Goal: Task Accomplishment & Management: Use online tool/utility

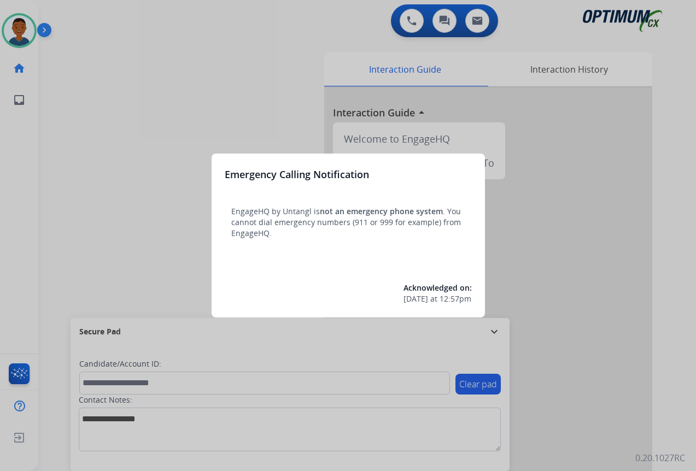
click at [609, 417] on div at bounding box center [348, 235] width 696 height 471
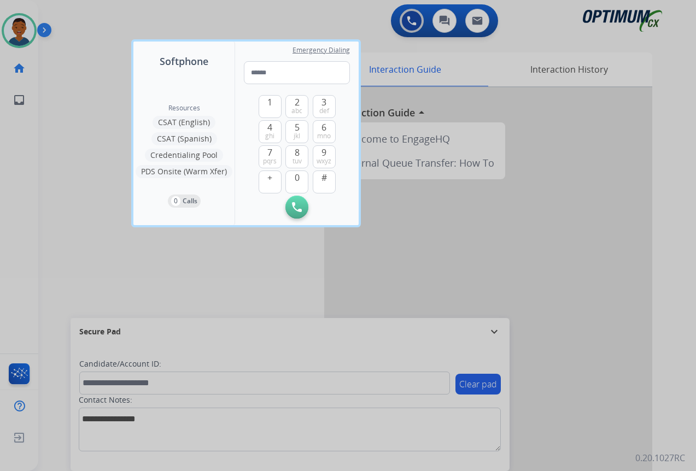
click at [601, 417] on div at bounding box center [348, 235] width 696 height 471
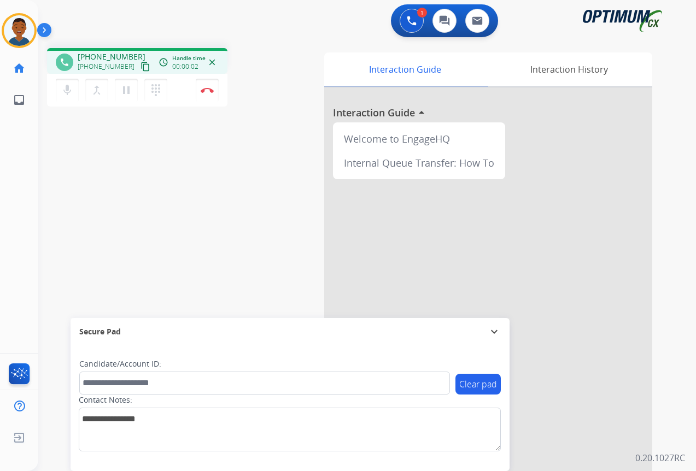
click at [141, 67] on mat-icon "content_copy" at bounding box center [146, 67] width 10 height 10
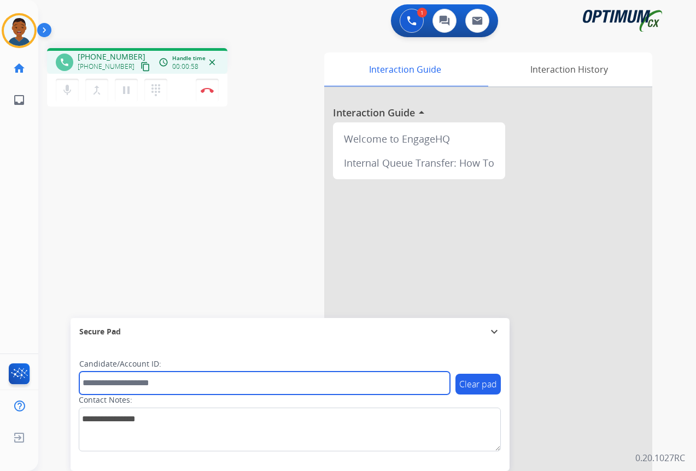
click at [118, 384] on input "text" at bounding box center [264, 383] width 371 height 23
paste input "*******"
type input "*******"
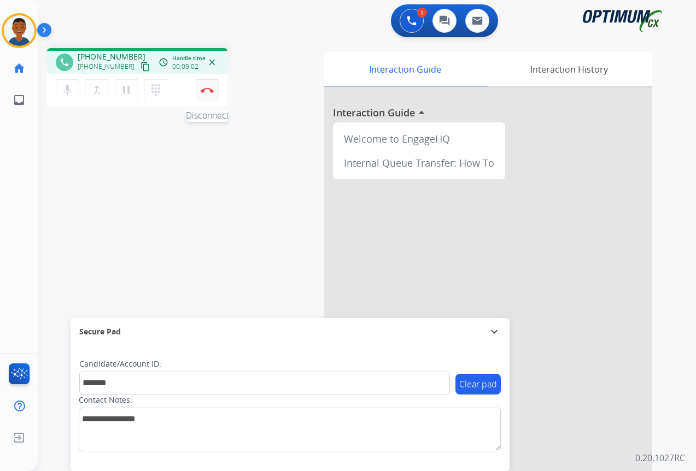
click at [207, 96] on button "Disconnect" at bounding box center [207, 90] width 23 height 23
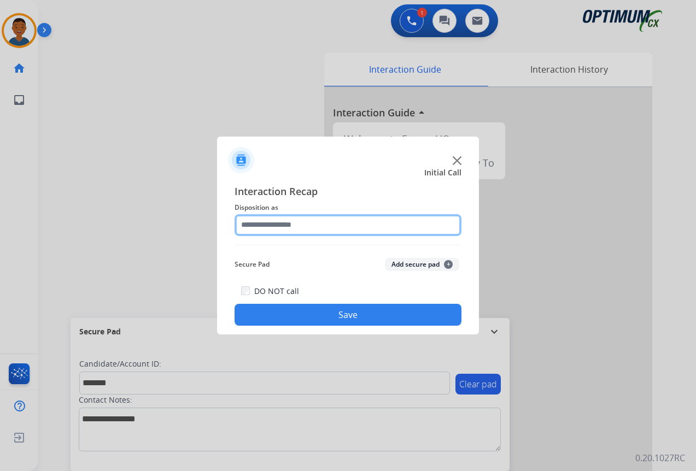
click at [244, 223] on input "text" at bounding box center [348, 225] width 227 height 22
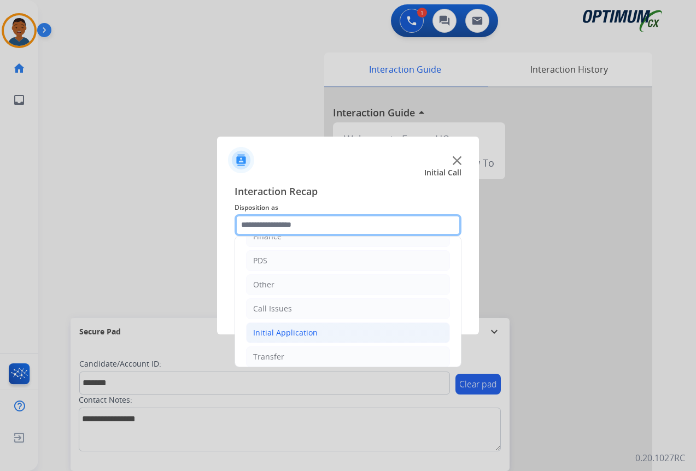
scroll to position [74, 0]
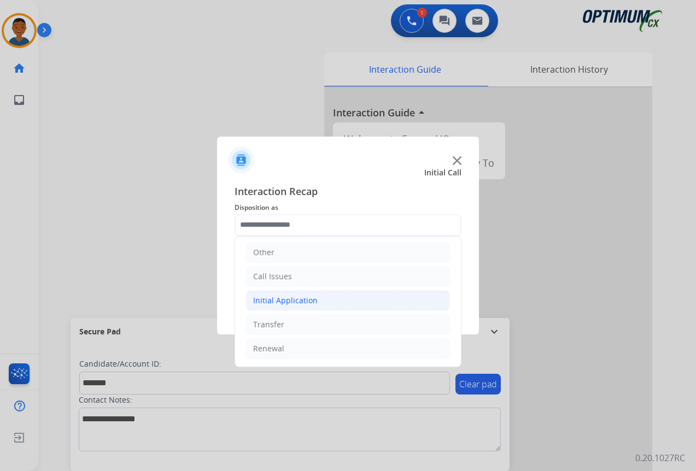
click at [281, 300] on div "Initial Application" at bounding box center [285, 300] width 65 height 11
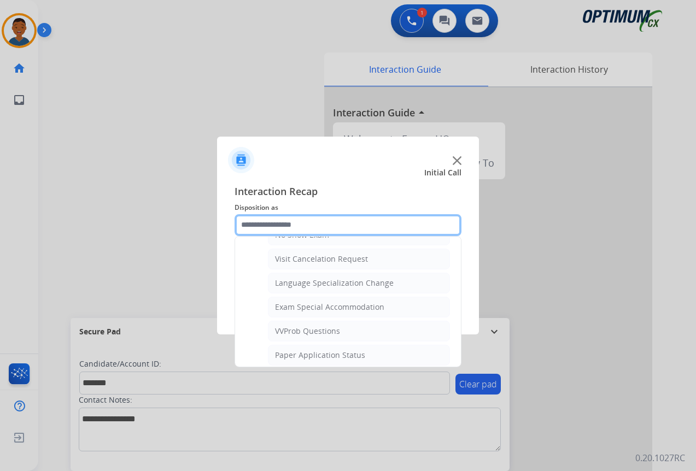
scroll to position [567, 0]
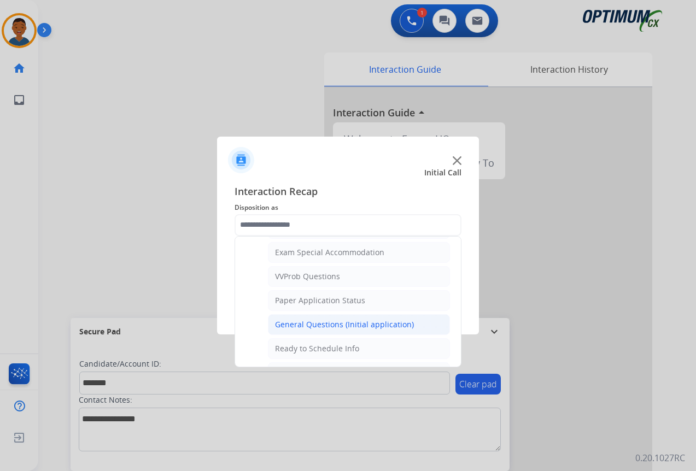
click at [289, 321] on div "General Questions (Initial application)" at bounding box center [344, 324] width 139 height 11
type input "**********"
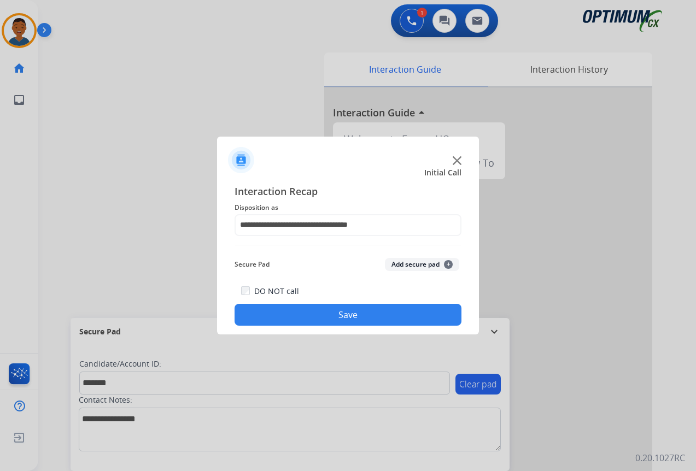
click at [404, 262] on button "Add secure pad +" at bounding box center [422, 264] width 74 height 13
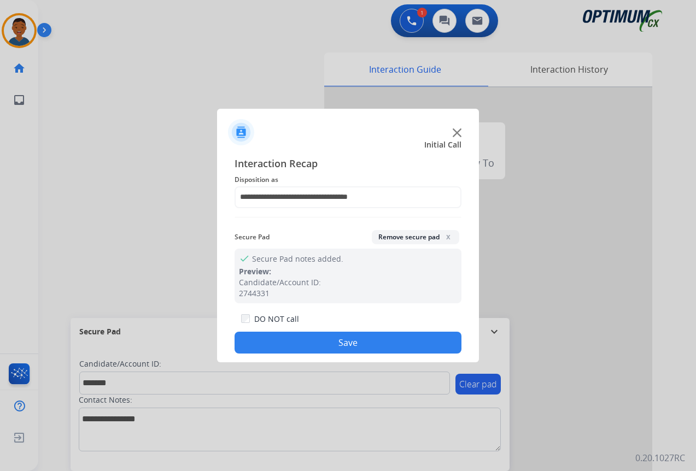
click at [342, 338] on button "Save" at bounding box center [348, 343] width 227 height 22
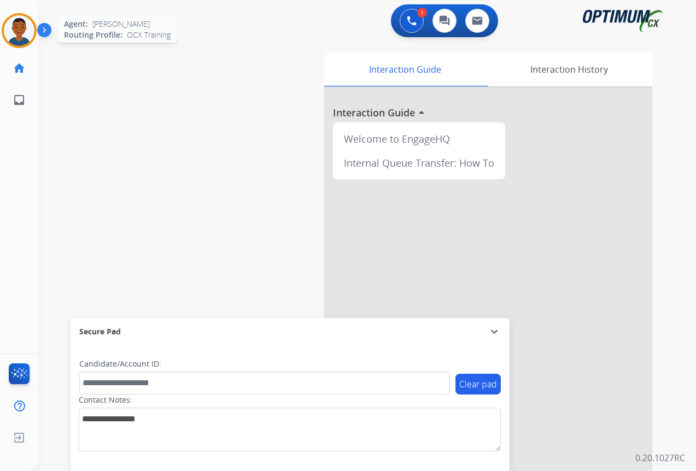
click at [10, 26] on img at bounding box center [19, 30] width 31 height 31
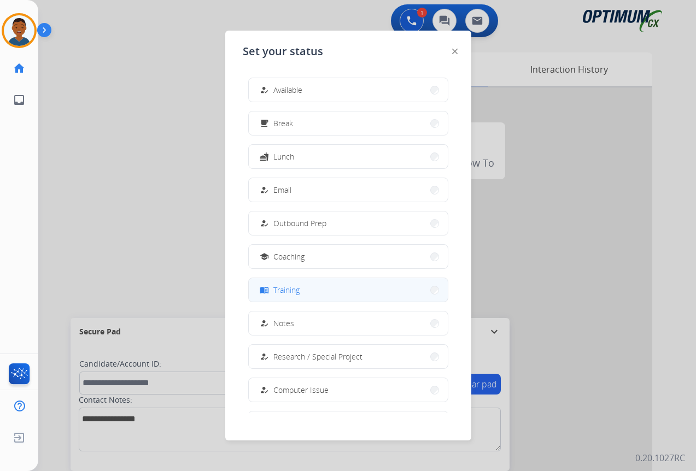
click at [299, 288] on span "Training" at bounding box center [286, 289] width 26 height 11
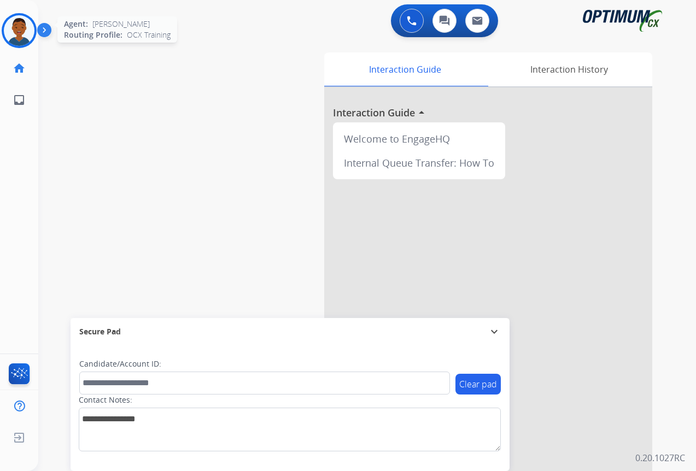
click at [17, 26] on img at bounding box center [19, 30] width 31 height 31
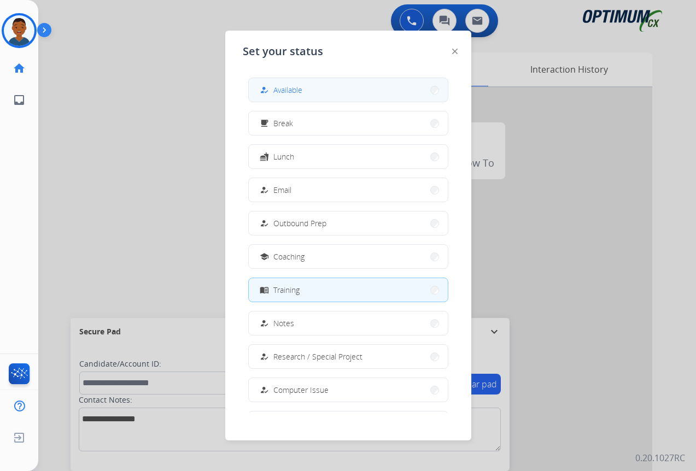
click at [273, 89] on div "how_to_reg Available" at bounding box center [280, 90] width 45 height 13
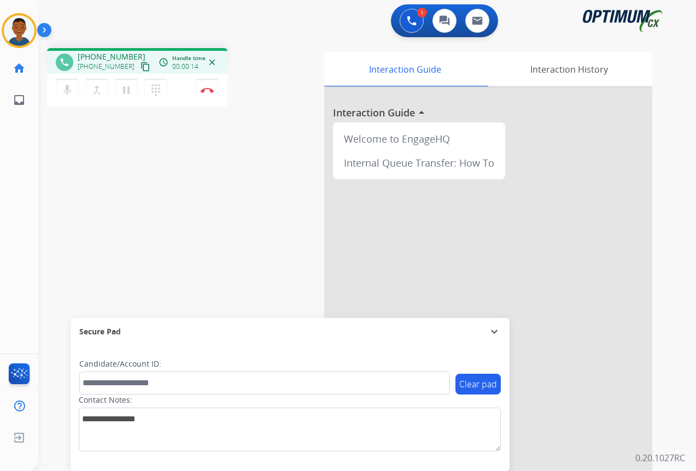
click at [141, 66] on mat-icon "content_copy" at bounding box center [146, 67] width 10 height 10
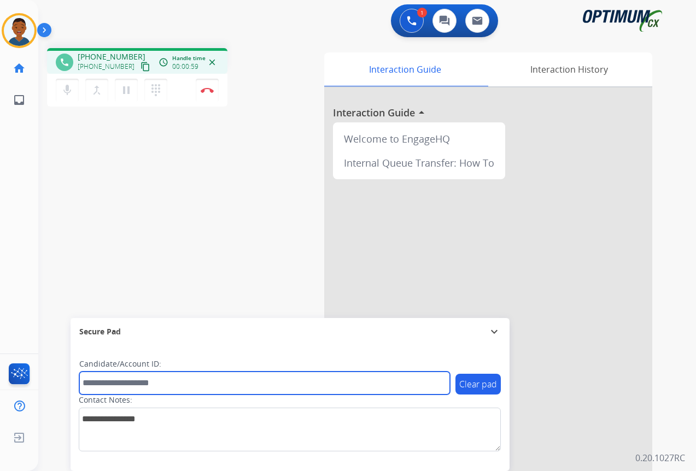
click at [120, 384] on input "text" at bounding box center [264, 383] width 371 height 23
paste input "*******"
type input "*******"
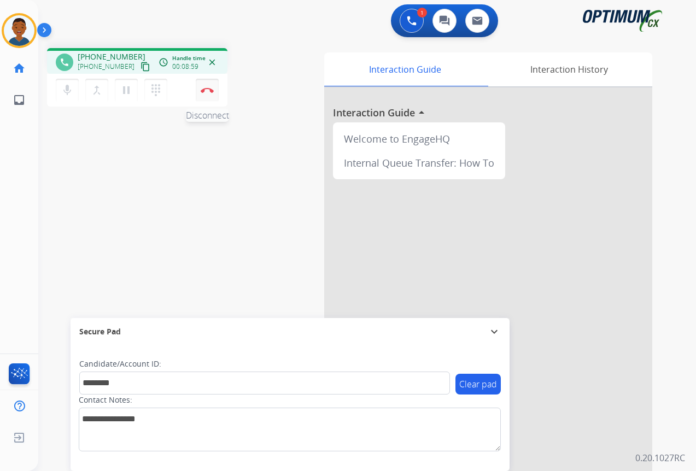
click at [207, 90] on img at bounding box center [207, 90] width 13 height 5
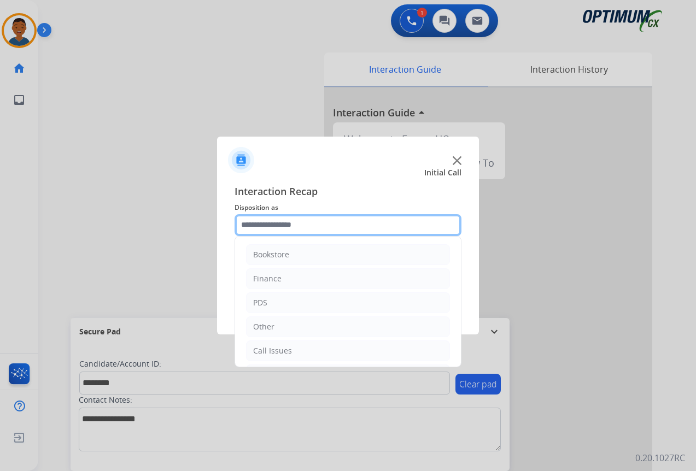
click at [255, 223] on input "text" at bounding box center [348, 225] width 227 height 22
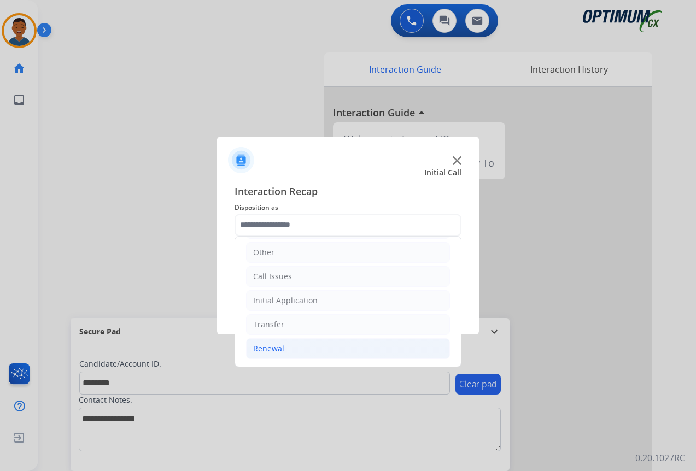
click at [265, 350] on div "Renewal" at bounding box center [268, 348] width 31 height 11
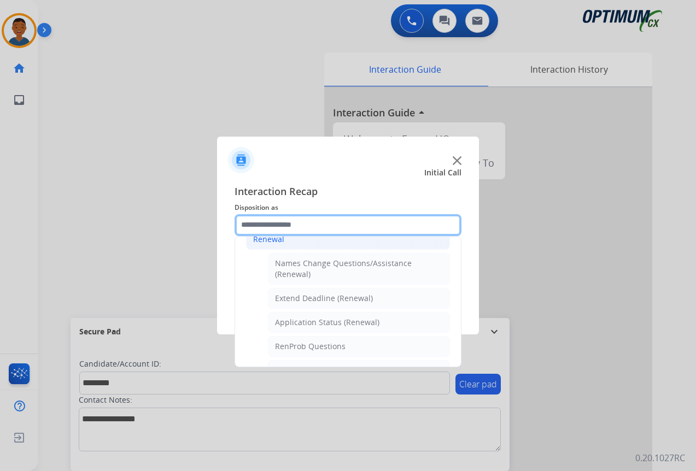
scroll to position [238, 0]
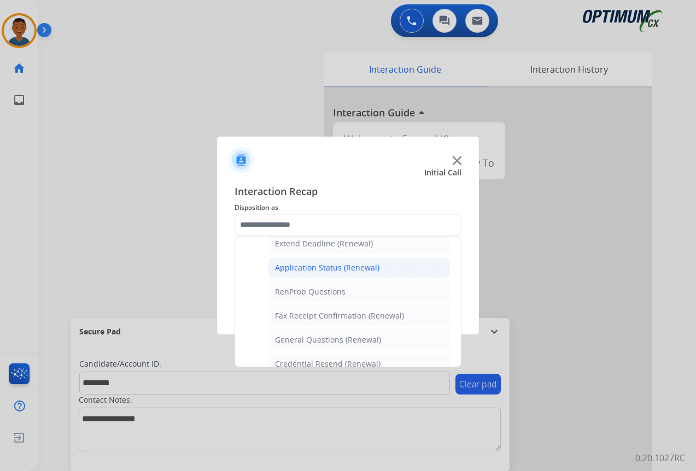
click at [315, 266] on div "Application Status (Renewal)" at bounding box center [327, 268] width 104 height 11
type input "**********"
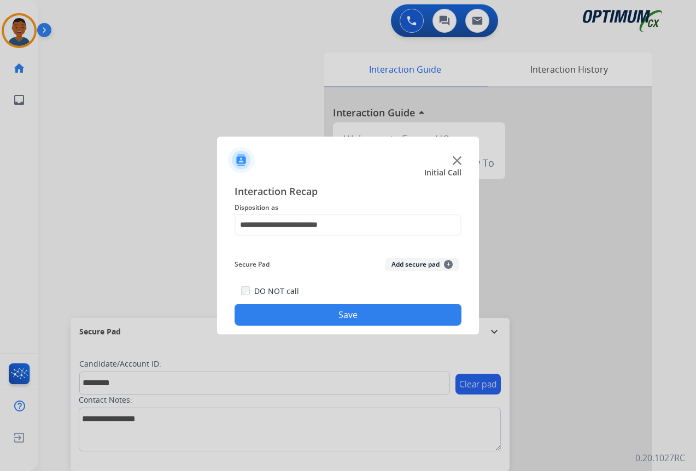
click at [421, 264] on button "Add secure pad +" at bounding box center [422, 264] width 74 height 13
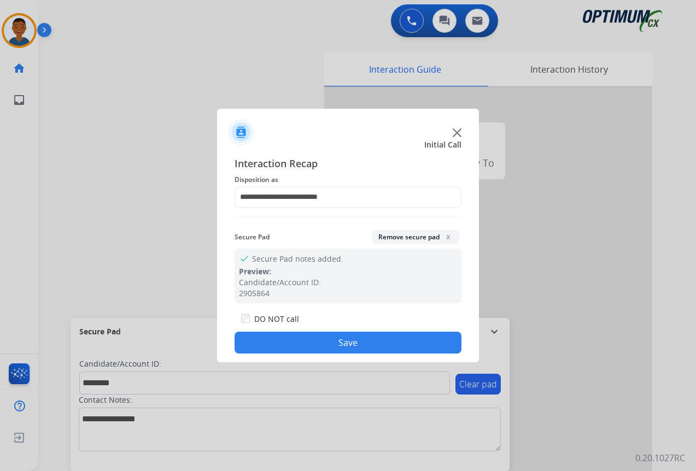
click at [384, 336] on button "Save" at bounding box center [348, 343] width 227 height 22
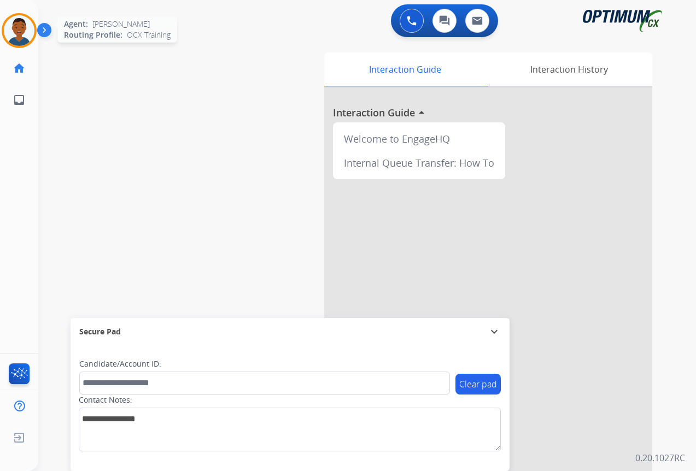
click at [21, 36] on img at bounding box center [19, 30] width 31 height 31
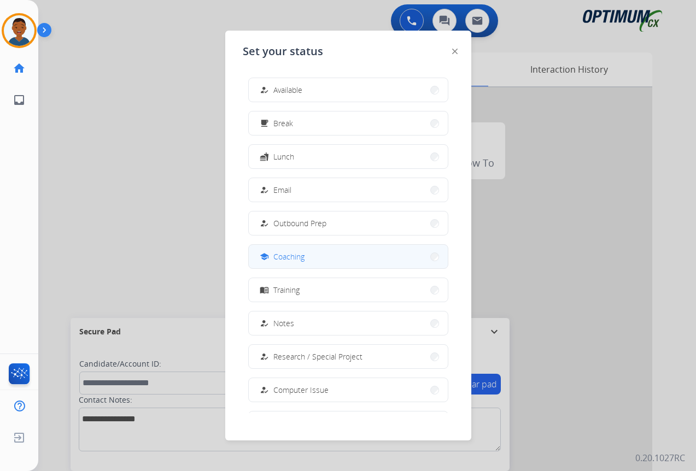
click at [317, 260] on button "school Coaching" at bounding box center [348, 257] width 199 height 24
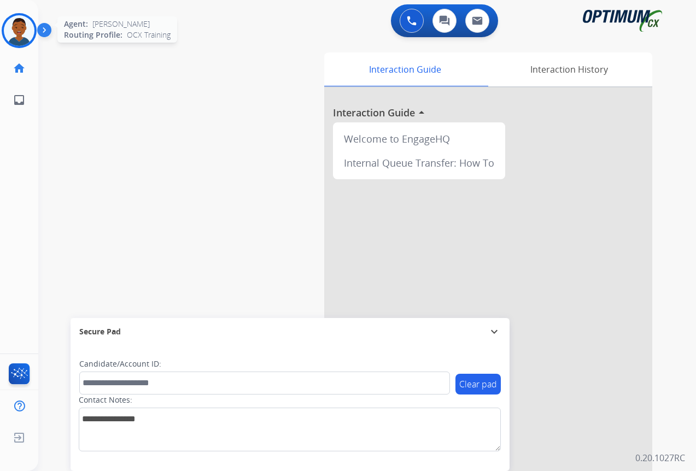
click at [21, 28] on img at bounding box center [19, 30] width 31 height 31
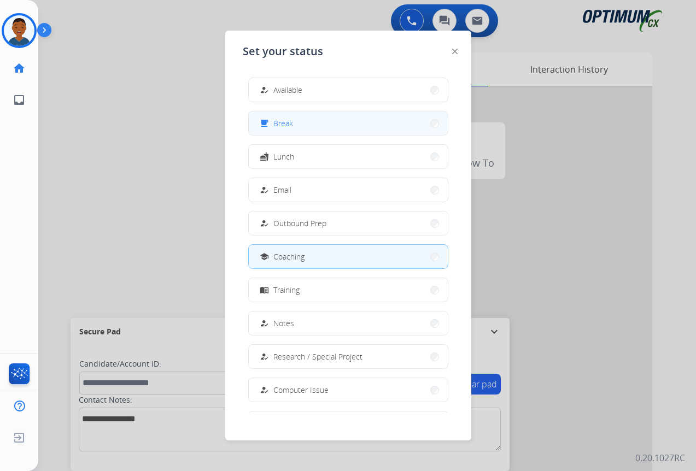
click at [295, 126] on button "free_breakfast Break" at bounding box center [348, 124] width 199 height 24
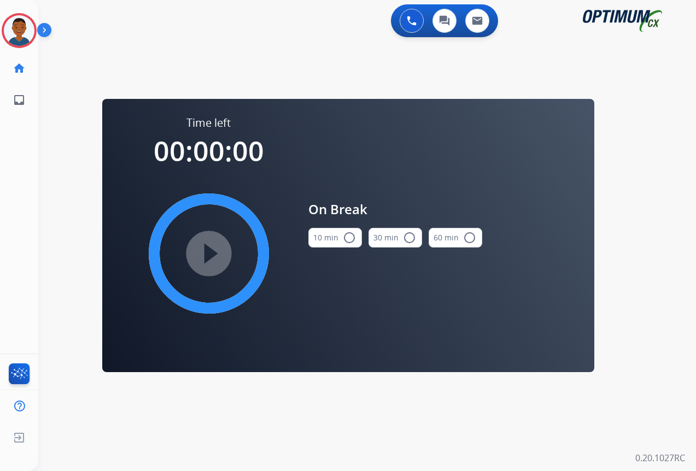
click at [346, 237] on mat-icon "radio_button_unchecked" at bounding box center [349, 237] width 13 height 13
click at [213, 253] on mat-icon "play_circle_filled" at bounding box center [208, 253] width 13 height 13
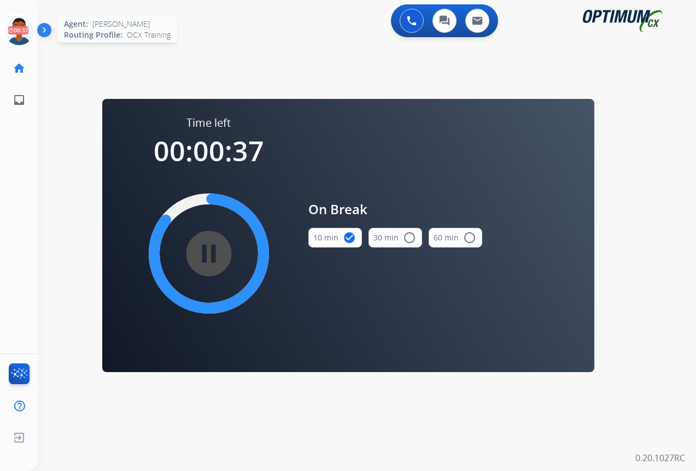
click at [16, 26] on icon at bounding box center [20, 31] width 36 height 36
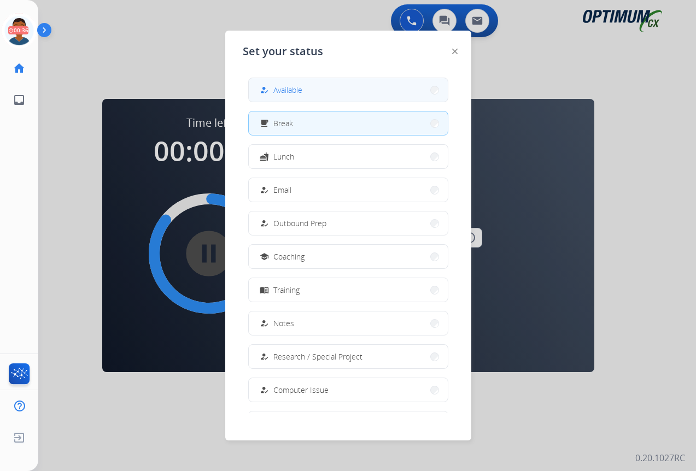
click at [283, 87] on span "Available" at bounding box center [287, 89] width 29 height 11
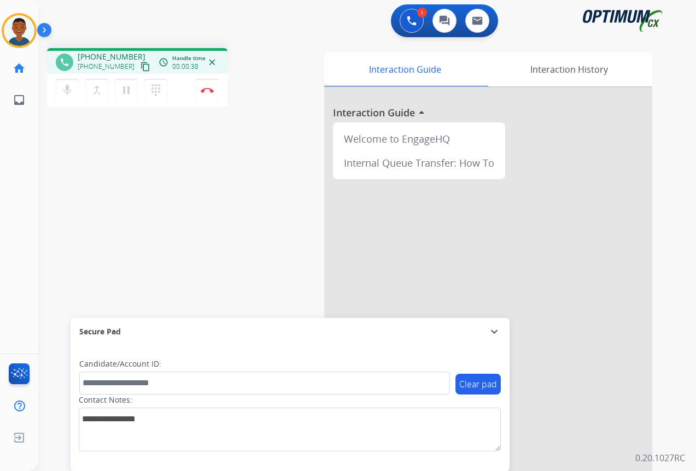
click at [141, 68] on mat-icon "content_copy" at bounding box center [146, 67] width 10 height 10
click at [141, 66] on mat-icon "content_copy" at bounding box center [146, 67] width 10 height 10
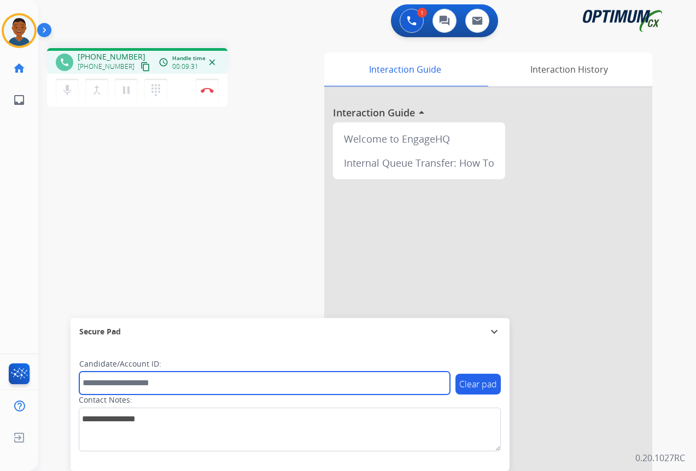
click at [108, 384] on input "text" at bounding box center [264, 383] width 371 height 23
paste input "*******"
type input "*******"
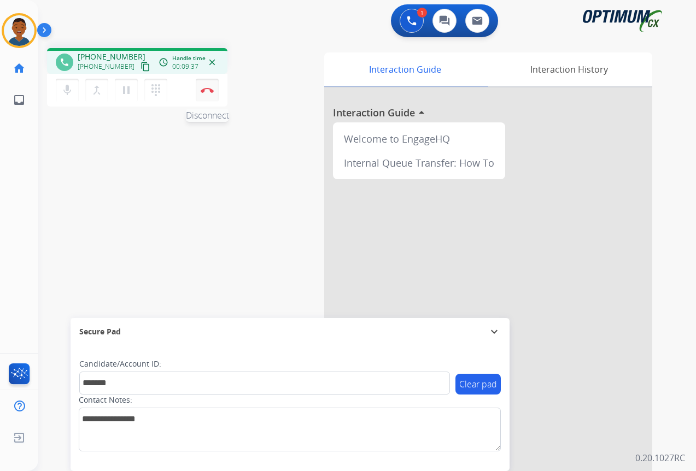
click at [206, 90] on img at bounding box center [207, 90] width 13 height 5
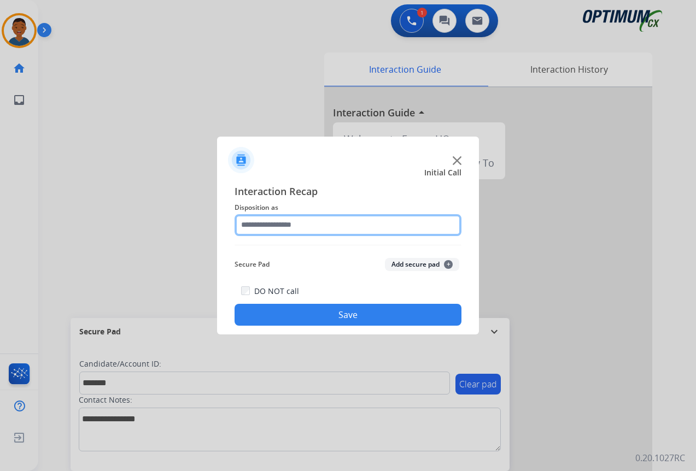
click at [260, 226] on input "text" at bounding box center [348, 225] width 227 height 22
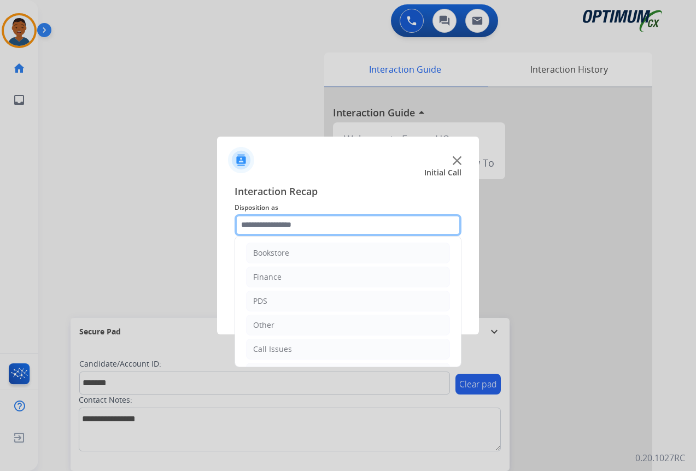
scroll to position [0, 0]
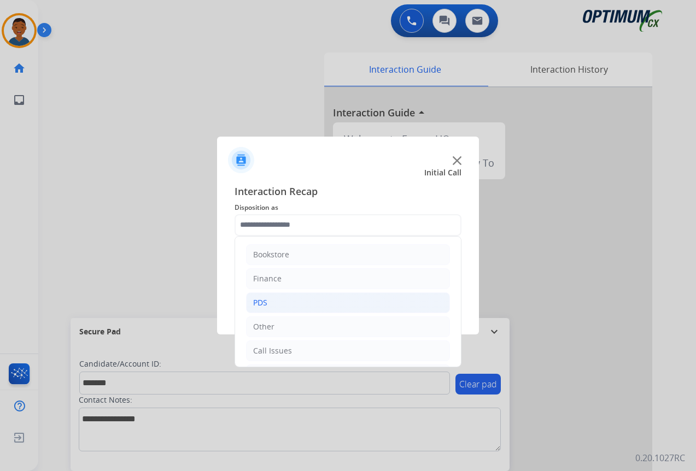
click at [264, 304] on div "PDS" at bounding box center [260, 303] width 14 height 11
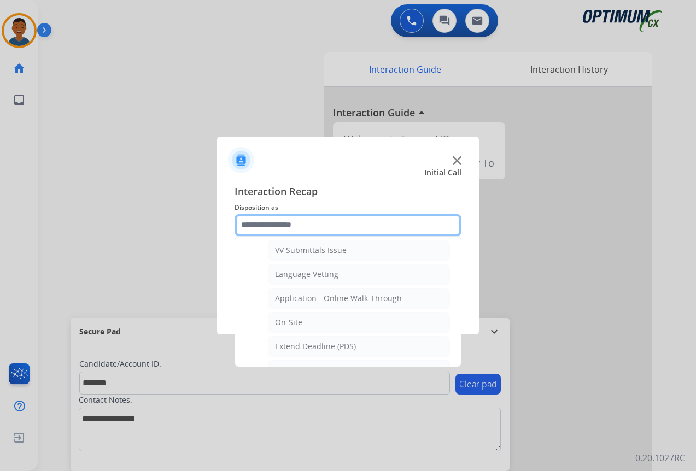
scroll to position [273, 0]
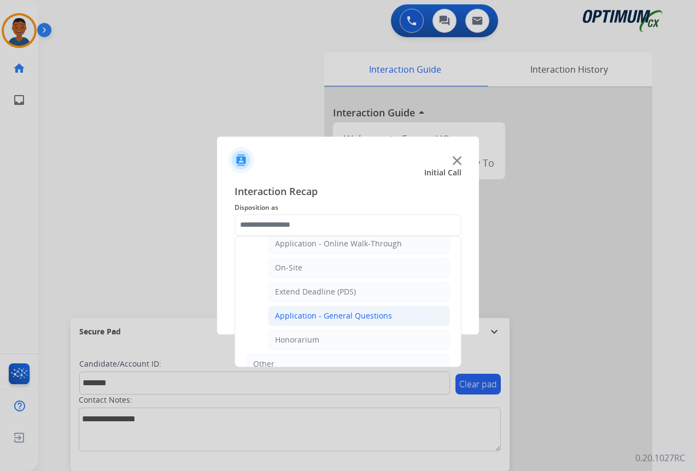
click at [316, 314] on div "Application - General Questions" at bounding box center [333, 316] width 117 height 11
type input "**********"
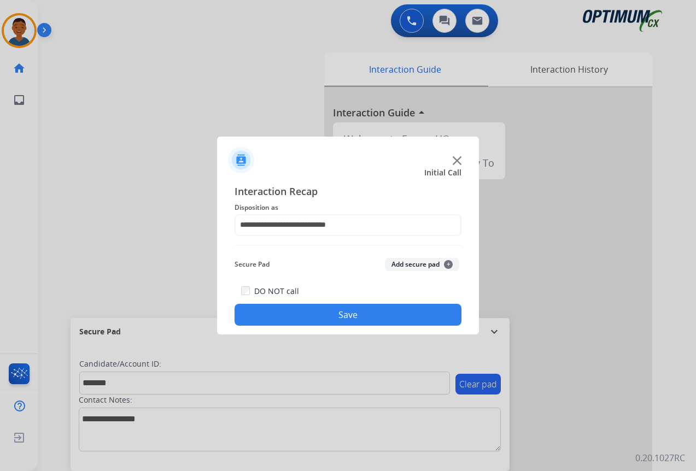
click at [417, 260] on button "Add secure pad +" at bounding box center [422, 264] width 74 height 13
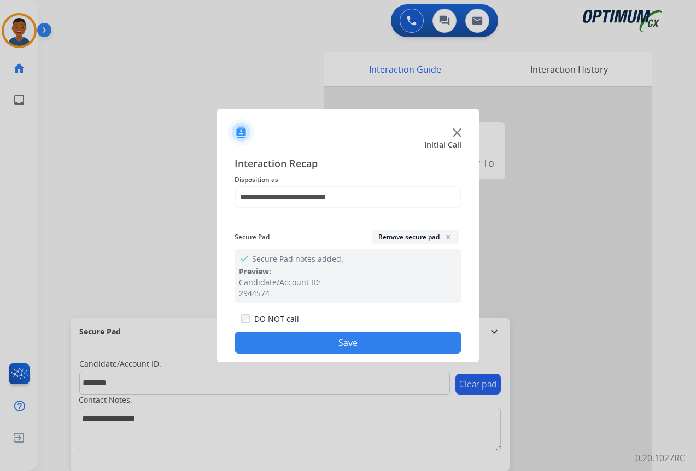
click at [343, 343] on button "Save" at bounding box center [348, 343] width 227 height 22
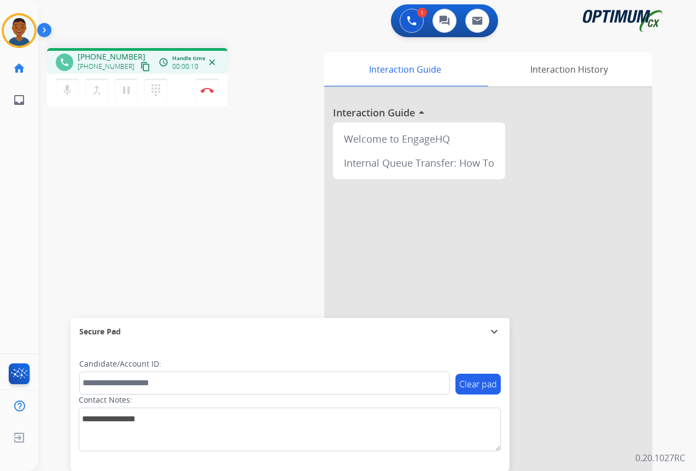
click at [141, 65] on mat-icon "content_copy" at bounding box center [146, 67] width 10 height 10
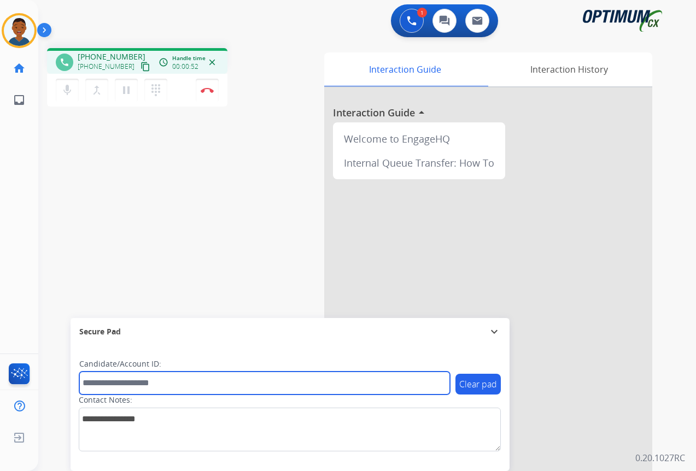
click at [106, 382] on input "text" at bounding box center [264, 383] width 371 height 23
paste input "*******"
type input "*******"
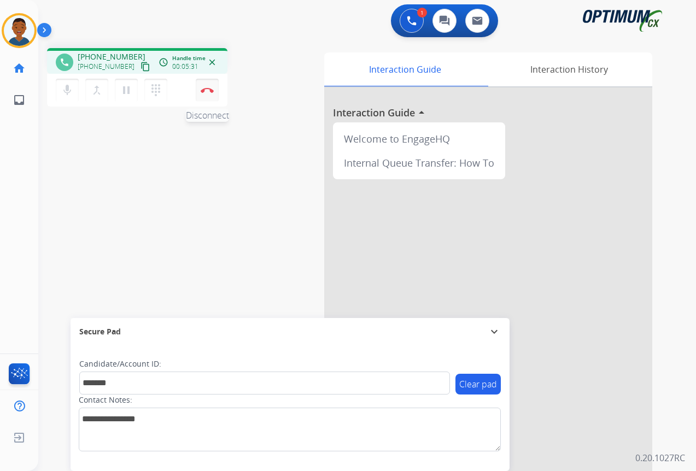
click at [206, 93] on button "Disconnect" at bounding box center [207, 90] width 23 height 23
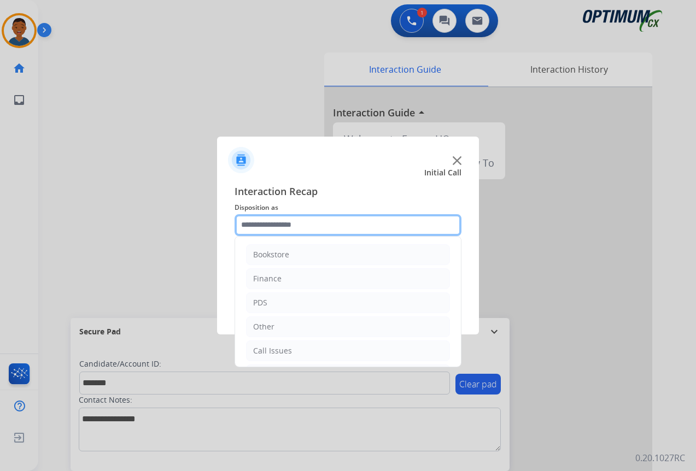
click at [254, 226] on input "text" at bounding box center [348, 225] width 227 height 22
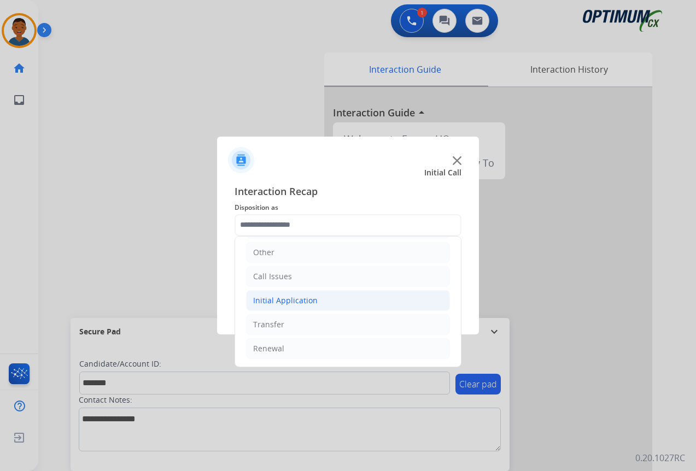
click at [265, 298] on div "Initial Application" at bounding box center [285, 300] width 65 height 11
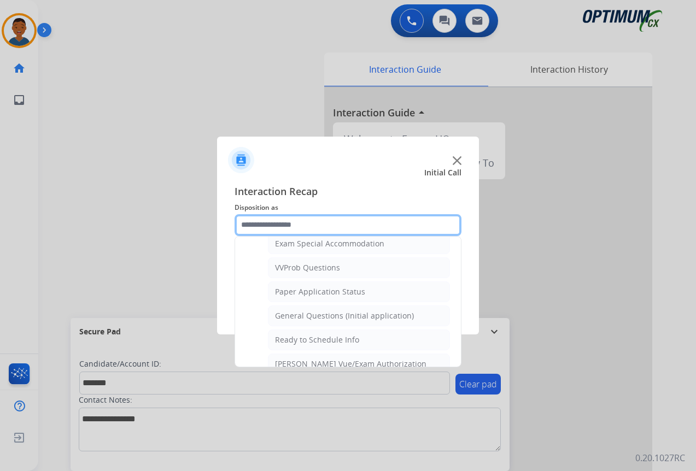
scroll to position [621, 0]
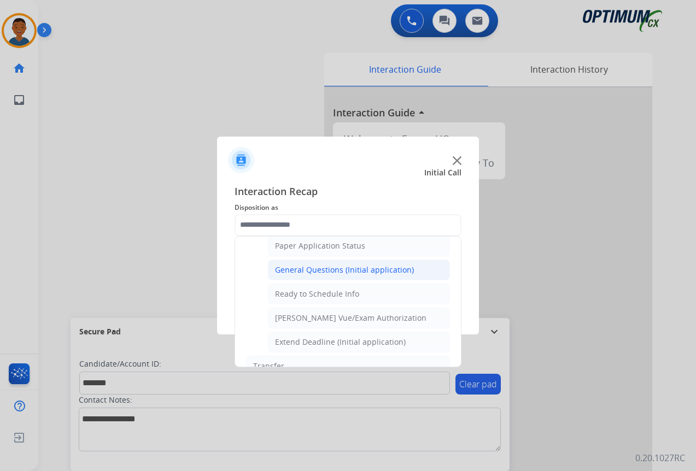
click at [293, 271] on div "General Questions (Initial application)" at bounding box center [344, 270] width 139 height 11
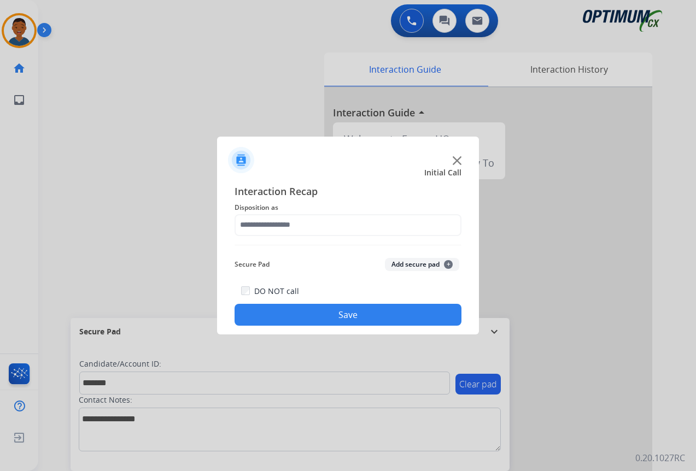
type input "**********"
click at [400, 267] on button "Add secure pad +" at bounding box center [422, 264] width 74 height 13
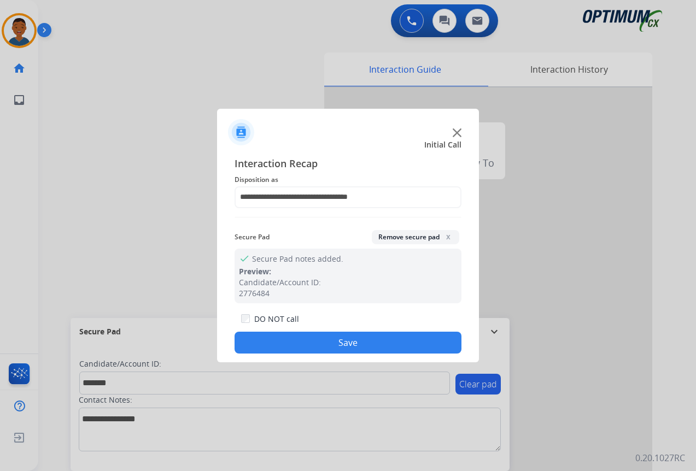
click at [377, 340] on button "Save" at bounding box center [348, 343] width 227 height 22
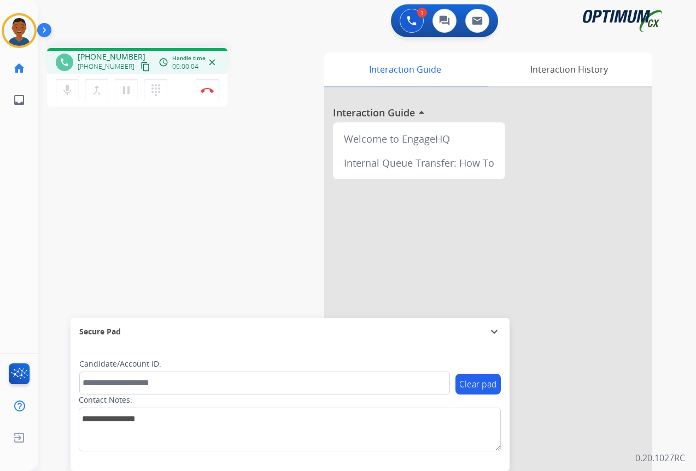
click at [141, 66] on mat-icon "content_copy" at bounding box center [146, 67] width 10 height 10
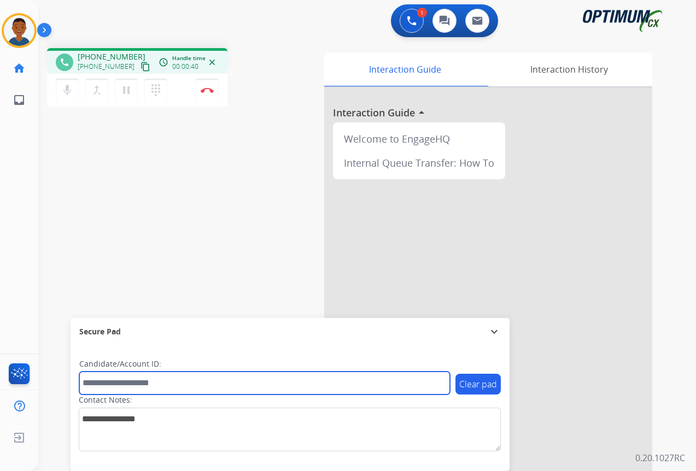
click at [110, 383] on input "text" at bounding box center [264, 383] width 371 height 23
paste input "*******"
type input "*******"
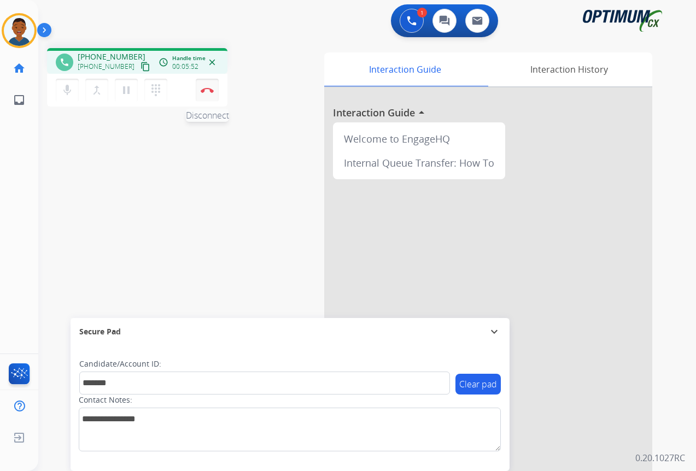
click at [207, 94] on button "Disconnect" at bounding box center [207, 90] width 23 height 23
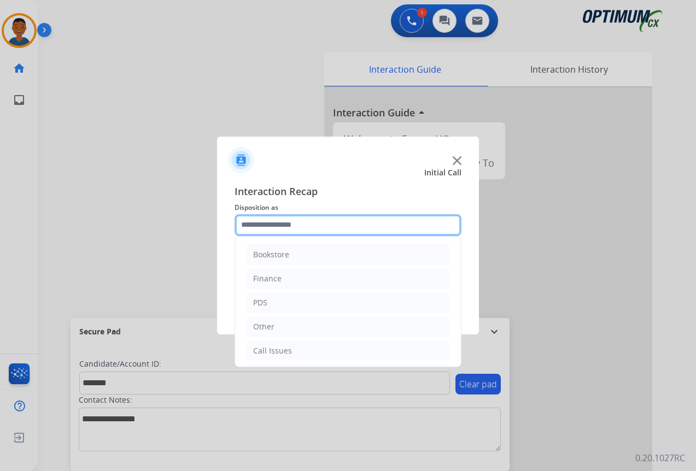
click at [251, 224] on input "text" at bounding box center [348, 225] width 227 height 22
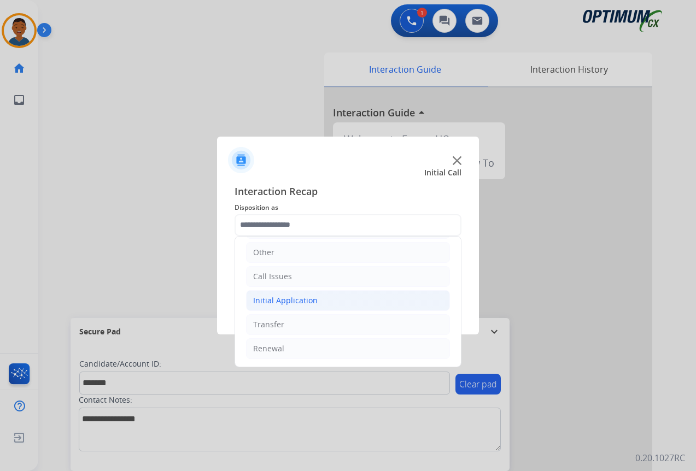
click at [259, 299] on div "Initial Application" at bounding box center [285, 300] width 65 height 11
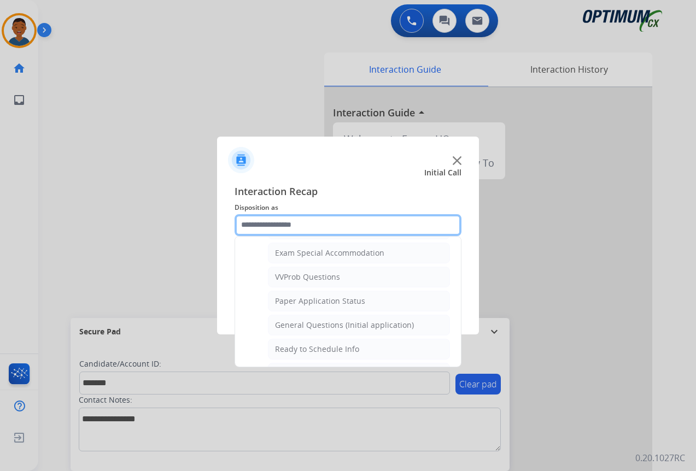
scroll to position [567, 0]
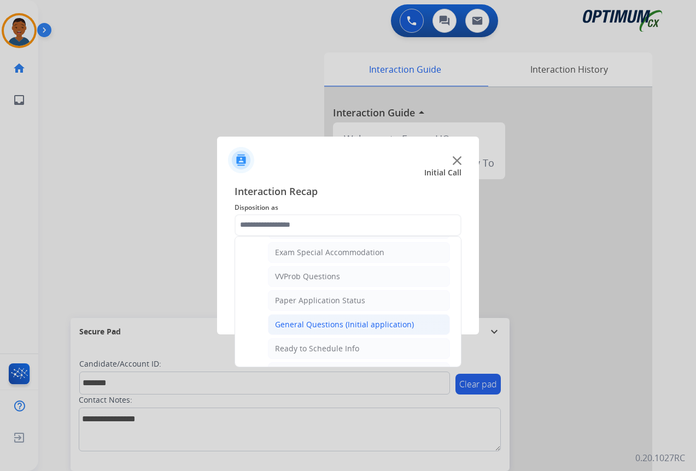
click at [294, 323] on div "General Questions (Initial application)" at bounding box center [344, 324] width 139 height 11
type input "**********"
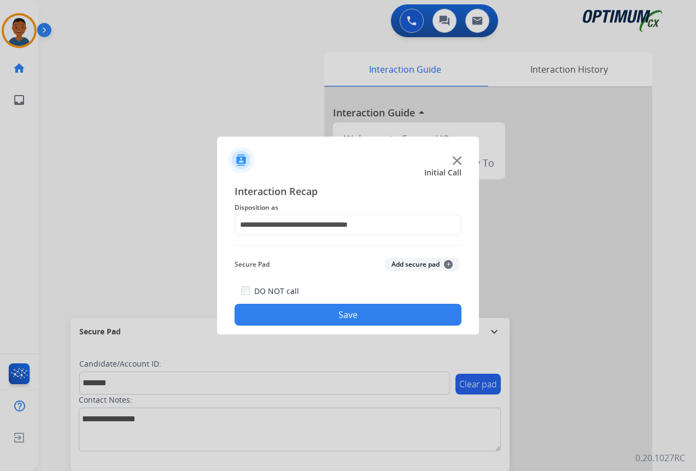
click at [413, 266] on button "Add secure pad +" at bounding box center [422, 264] width 74 height 13
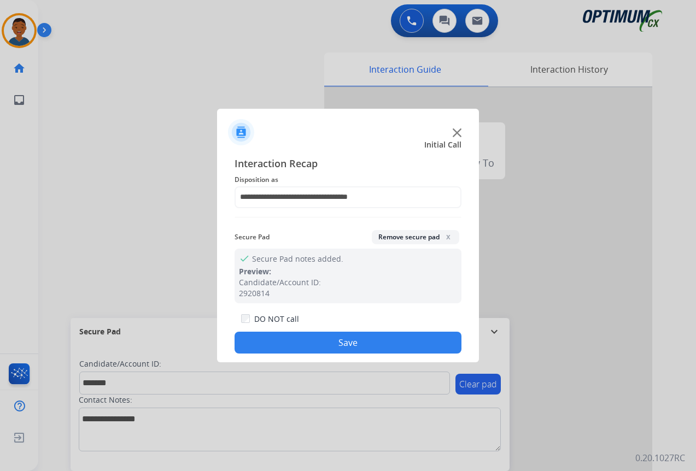
click at [380, 341] on button "Save" at bounding box center [348, 343] width 227 height 22
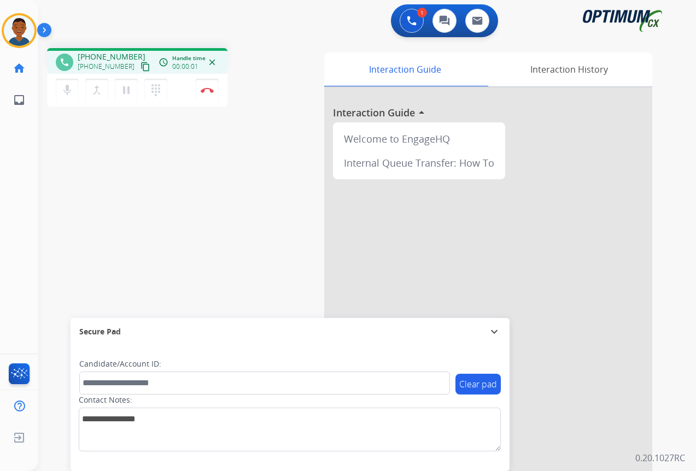
click at [141, 68] on mat-icon "content_copy" at bounding box center [146, 67] width 10 height 10
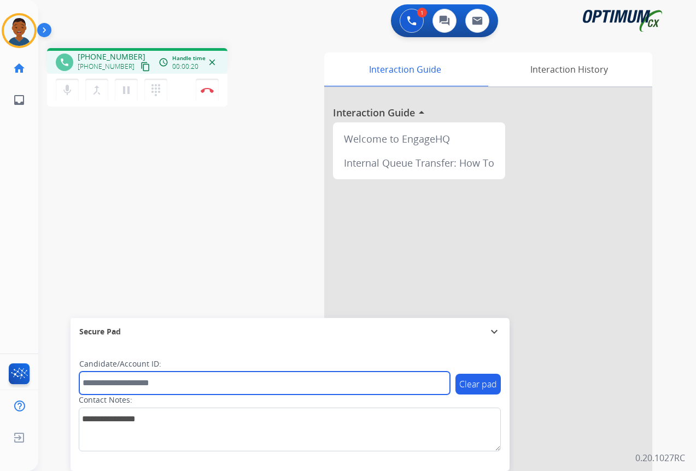
click at [135, 382] on input "text" at bounding box center [264, 383] width 371 height 23
paste input "*******"
type input "*******"
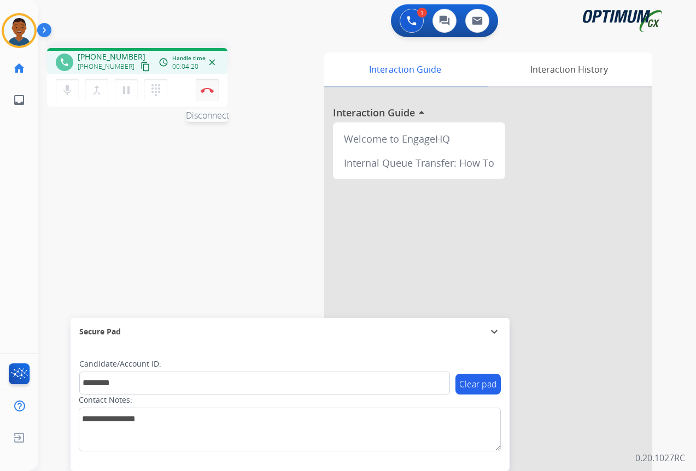
click at [206, 97] on button "Disconnect" at bounding box center [207, 90] width 23 height 23
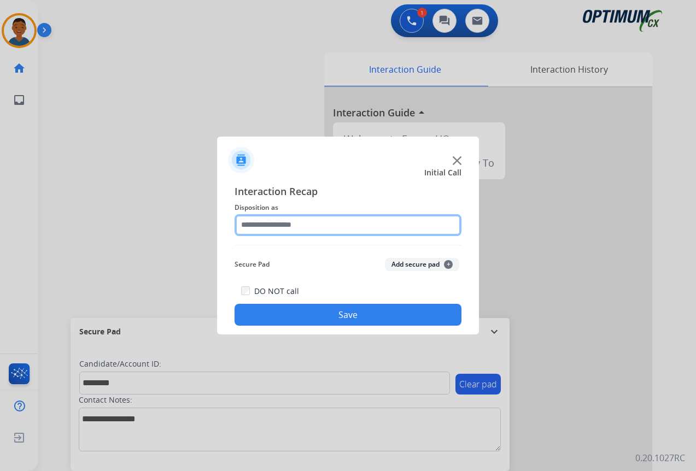
click at [263, 229] on input "text" at bounding box center [348, 225] width 227 height 22
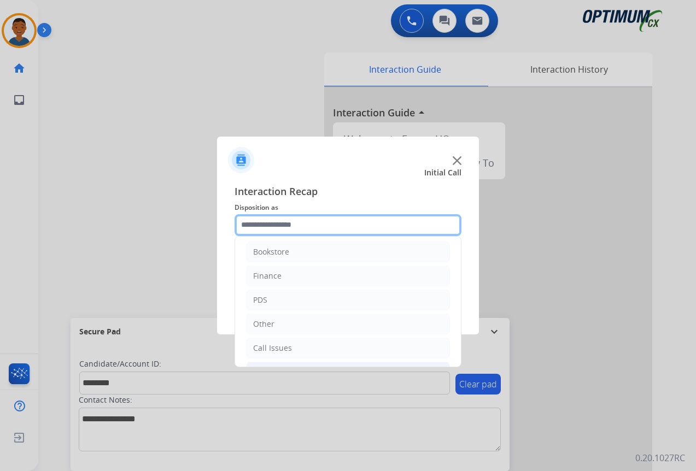
scroll to position [0, 0]
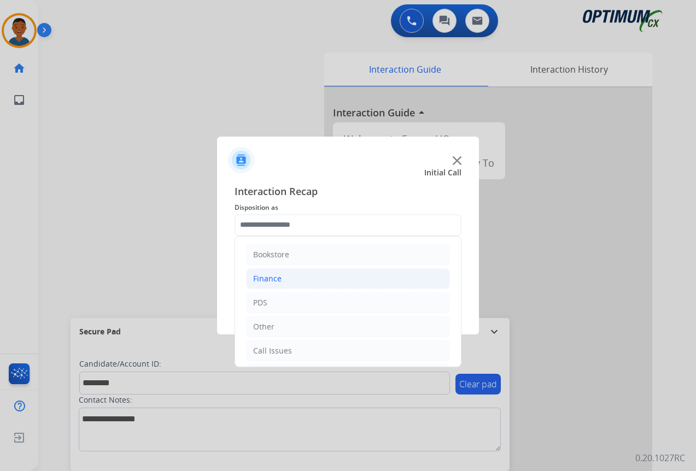
click at [261, 279] on div "Finance" at bounding box center [267, 278] width 28 height 11
click at [254, 282] on div "Finance" at bounding box center [267, 278] width 28 height 11
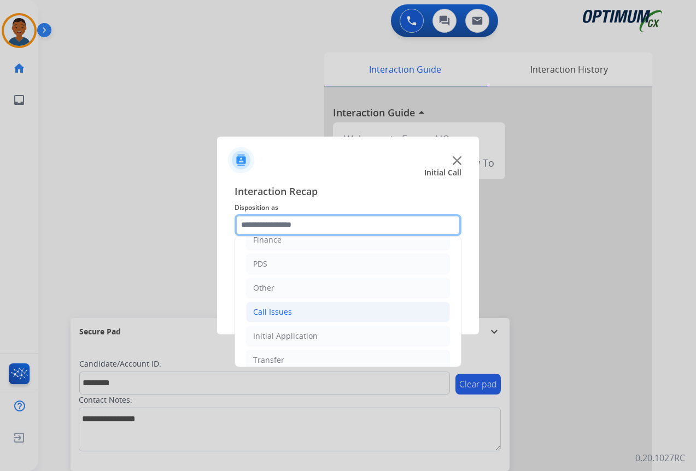
scroll to position [20, 0]
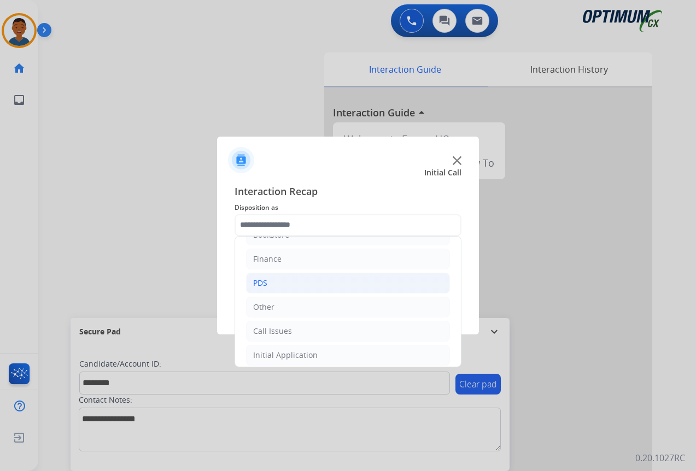
click at [254, 281] on div "PDS" at bounding box center [260, 283] width 14 height 11
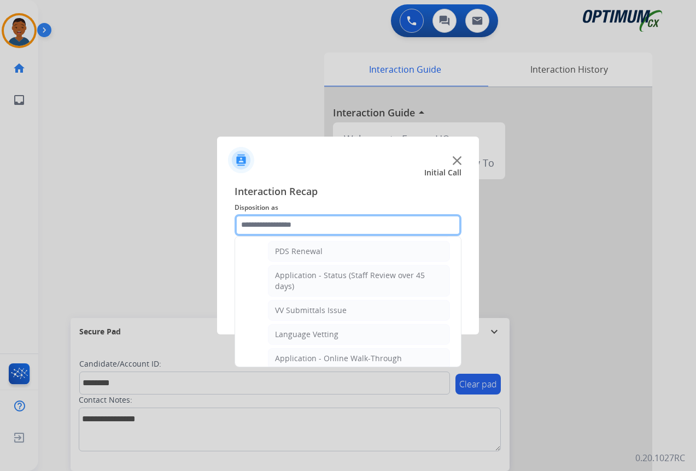
scroll to position [184, 0]
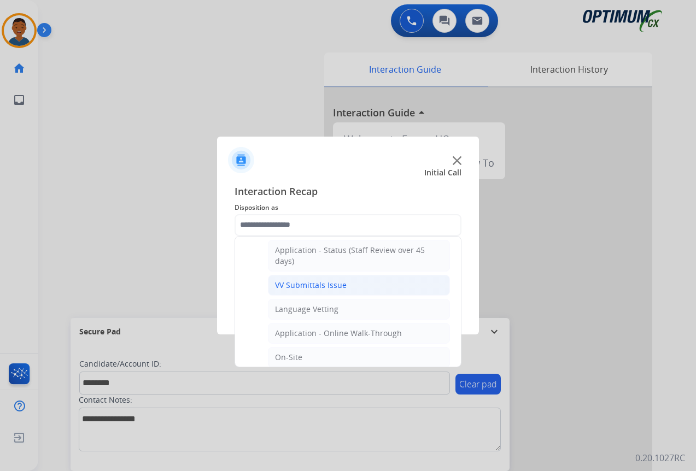
click at [282, 288] on div "VV Submittals Issue" at bounding box center [311, 285] width 72 height 11
type input "**********"
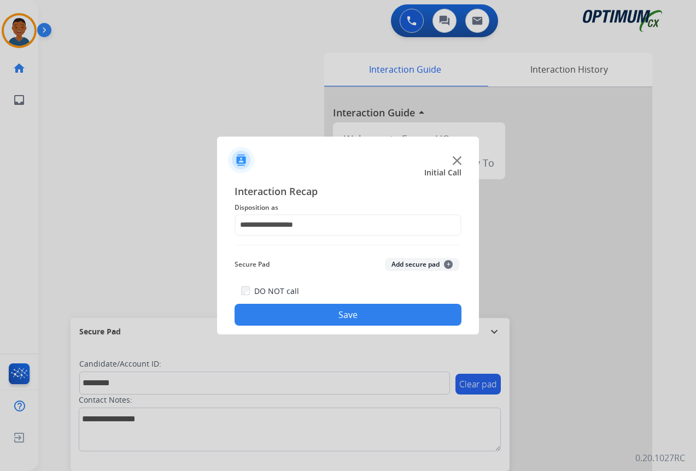
click at [406, 259] on button "Add secure pad +" at bounding box center [422, 264] width 74 height 13
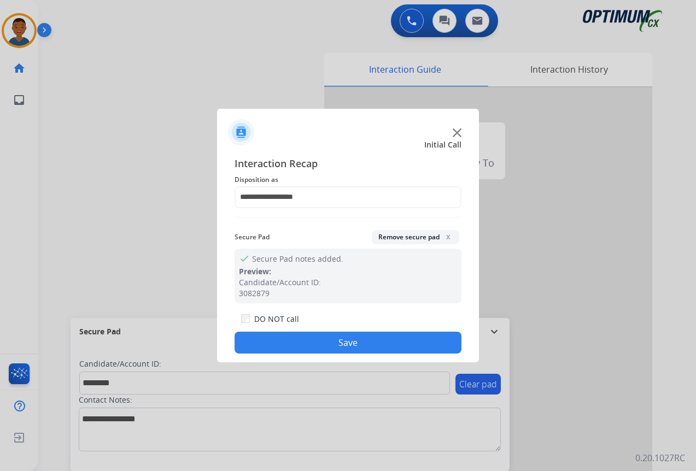
click at [367, 342] on button "Save" at bounding box center [348, 343] width 227 height 22
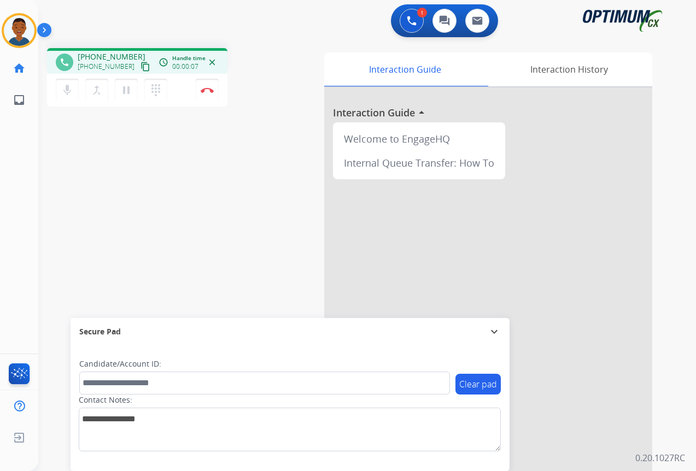
click at [141, 68] on mat-icon "content_copy" at bounding box center [146, 67] width 10 height 10
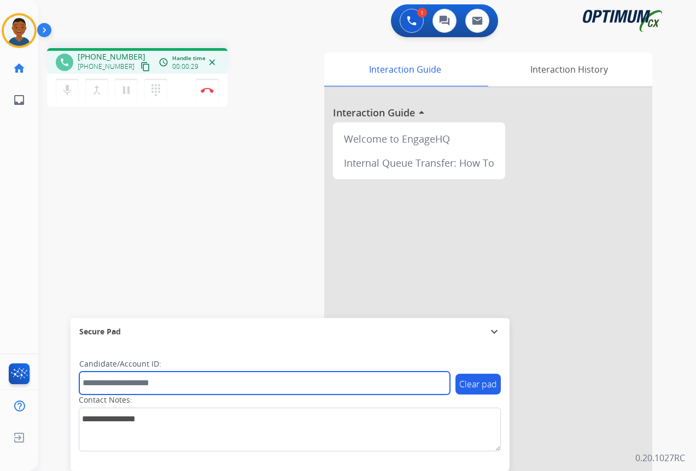
click at [135, 383] on input "text" at bounding box center [264, 383] width 371 height 23
paste input "*******"
type input "*******"
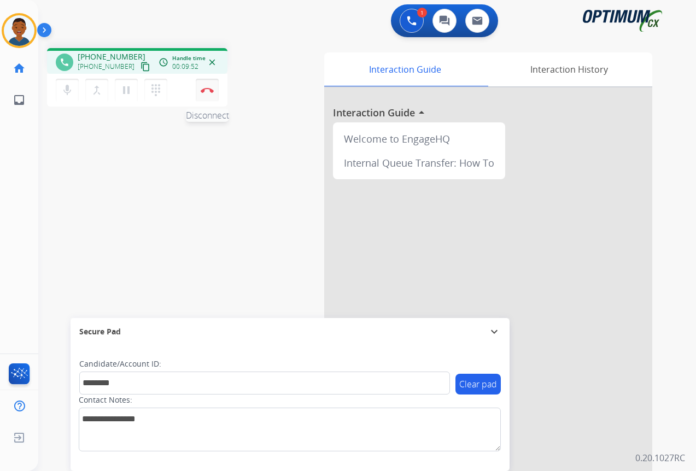
click at [207, 91] on img at bounding box center [207, 90] width 13 height 5
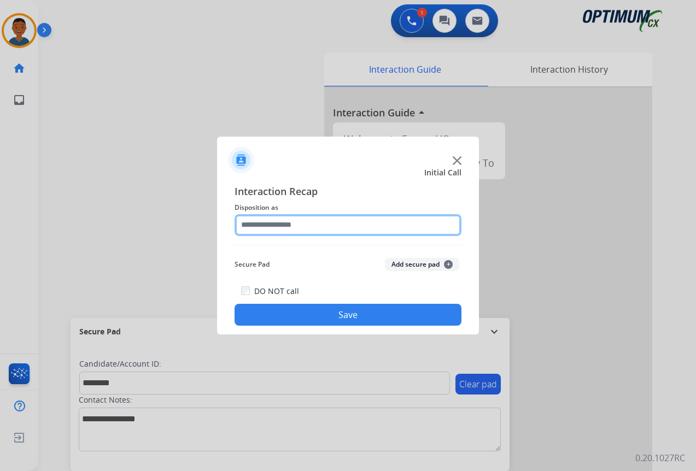
click at [252, 226] on input "text" at bounding box center [348, 225] width 227 height 22
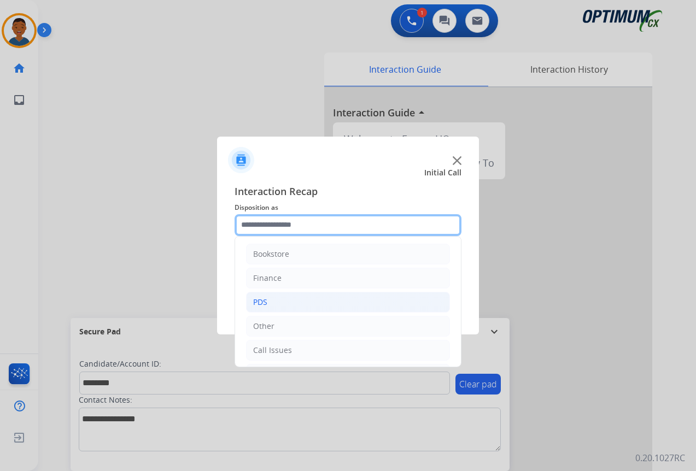
scroll to position [0, 0]
click at [266, 302] on div "PDS" at bounding box center [260, 303] width 14 height 11
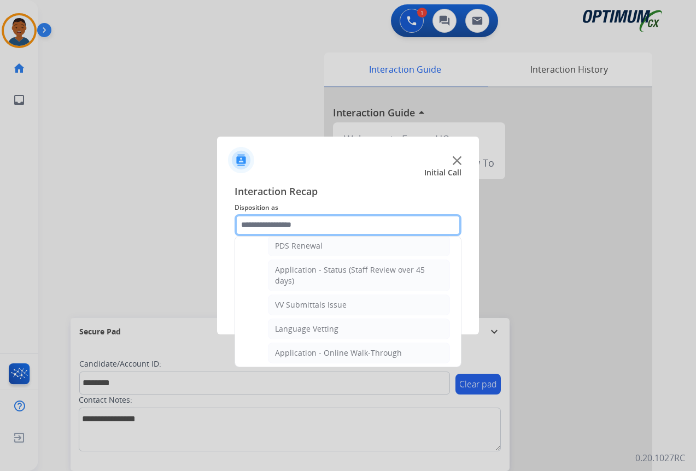
scroll to position [109, 0]
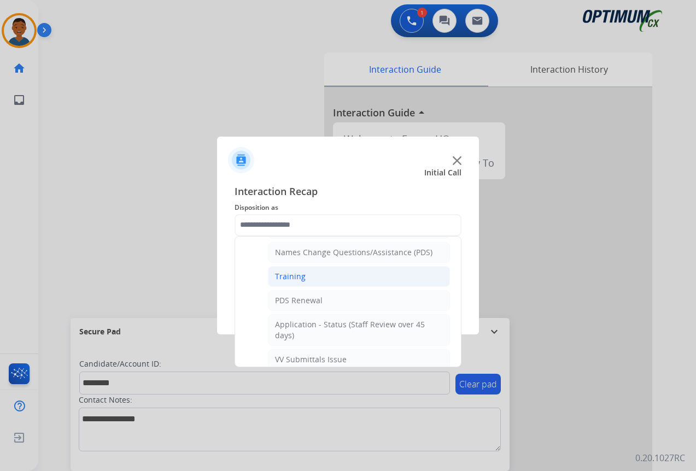
click at [290, 277] on div "Training" at bounding box center [290, 276] width 31 height 11
type input "********"
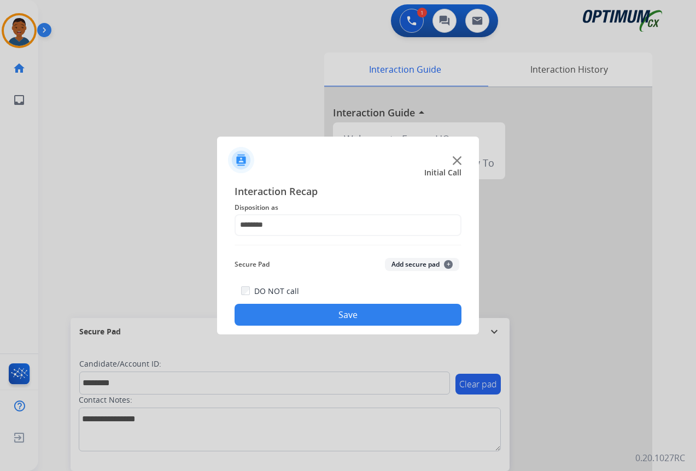
click at [415, 263] on button "Add secure pad +" at bounding box center [422, 264] width 74 height 13
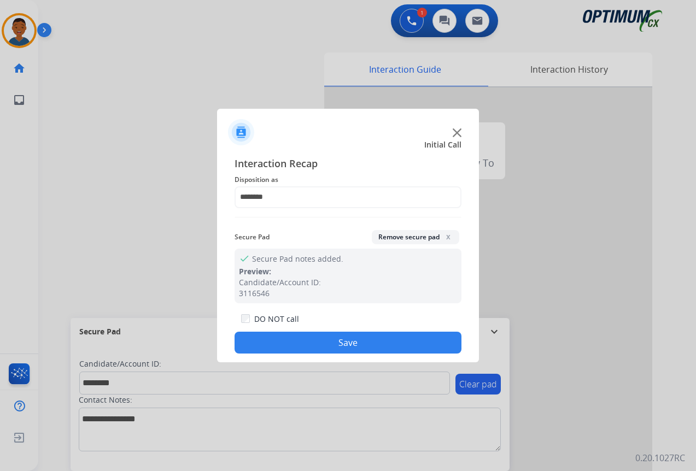
click at [333, 335] on button "Save" at bounding box center [348, 343] width 227 height 22
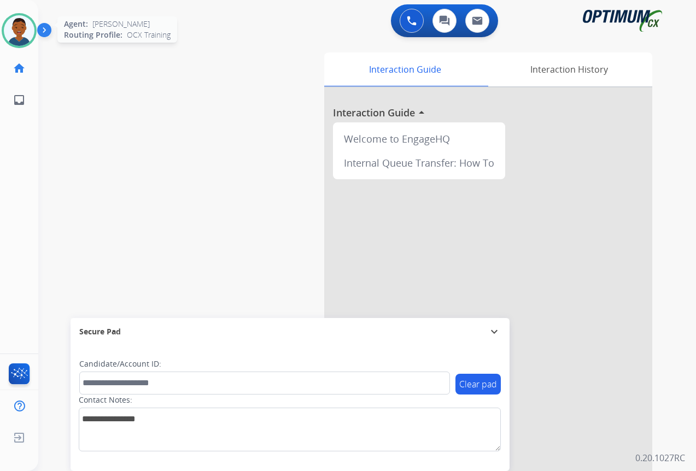
click at [24, 36] on img at bounding box center [19, 30] width 31 height 31
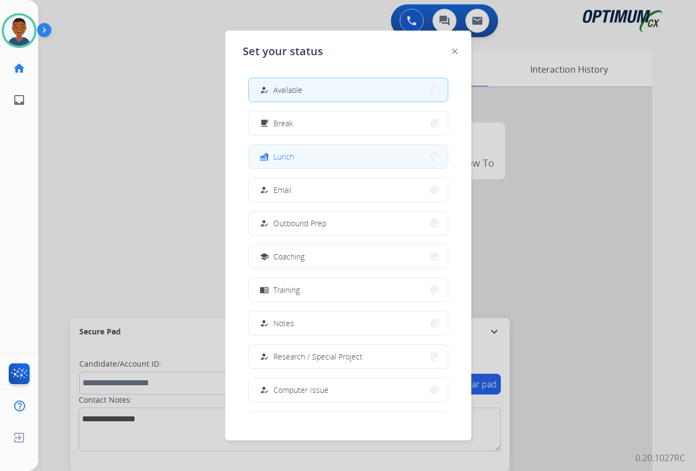
click at [296, 155] on button "fastfood Lunch" at bounding box center [348, 157] width 199 height 24
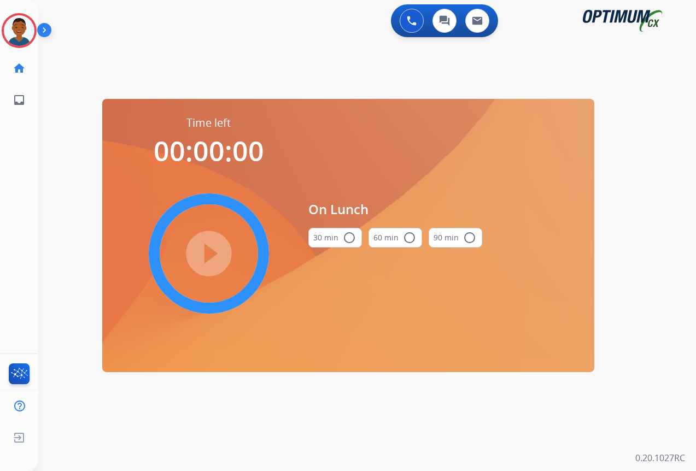
click at [347, 240] on mat-icon "radio_button_unchecked" at bounding box center [349, 237] width 13 height 13
click at [213, 255] on mat-icon "play_circle_filled" at bounding box center [208, 253] width 13 height 13
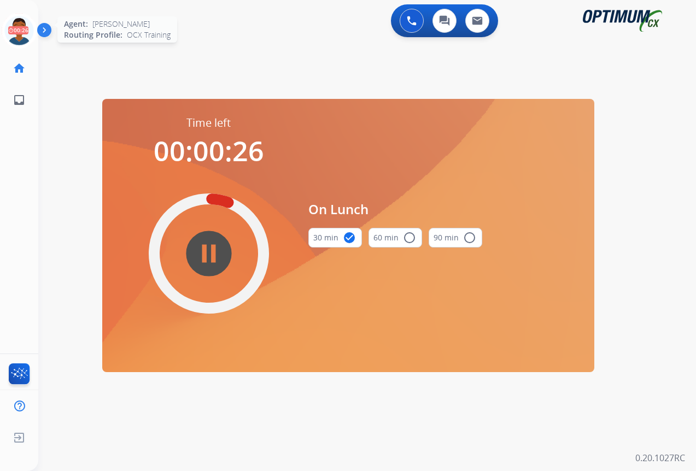
drag, startPoint x: 18, startPoint y: 28, endPoint x: 27, endPoint y: 37, distance: 13.1
click at [18, 28] on icon at bounding box center [20, 31] width 36 height 36
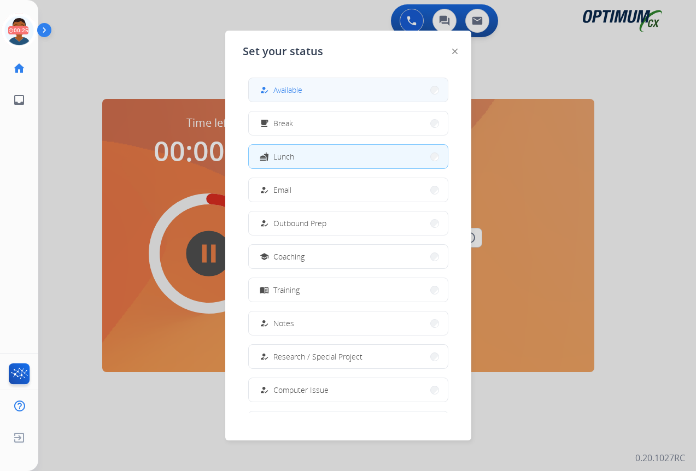
click at [314, 94] on button "how_to_reg Available" at bounding box center [348, 90] width 199 height 24
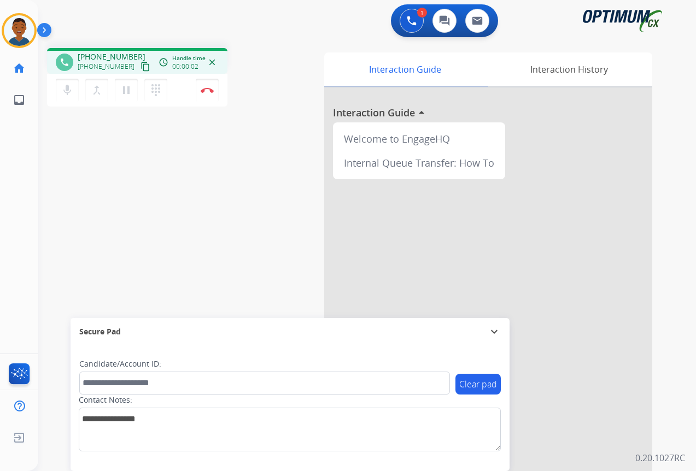
click at [141, 67] on mat-icon "content_copy" at bounding box center [146, 67] width 10 height 10
click at [207, 94] on button "Disconnect" at bounding box center [207, 90] width 23 height 23
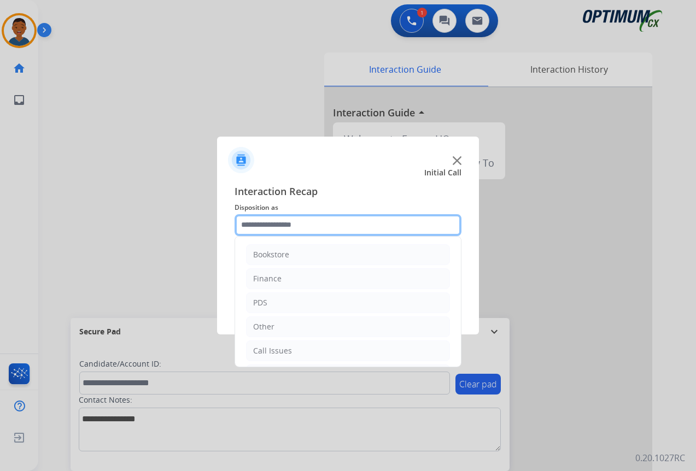
click at [256, 221] on input "text" at bounding box center [348, 225] width 227 height 22
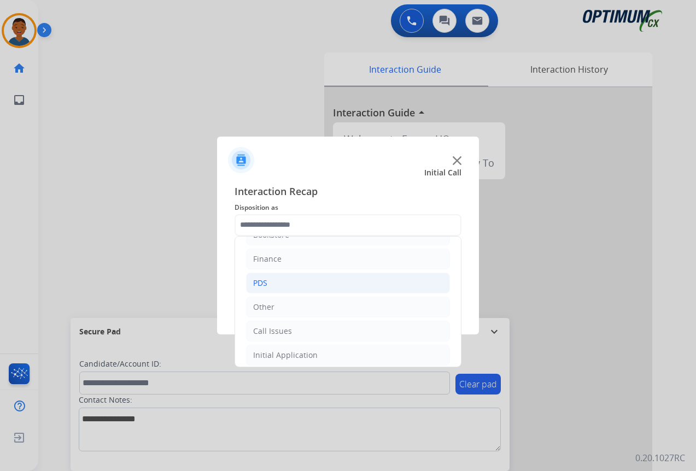
click at [252, 284] on li "PDS" at bounding box center [348, 283] width 204 height 21
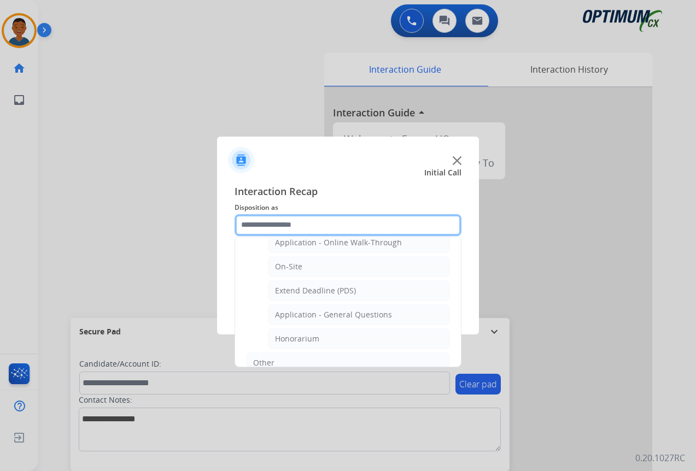
scroll to position [293, 0]
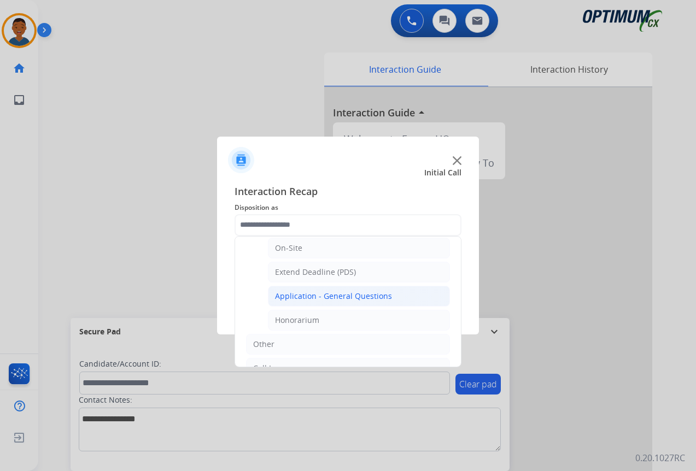
click at [293, 298] on div "Application - General Questions" at bounding box center [333, 296] width 117 height 11
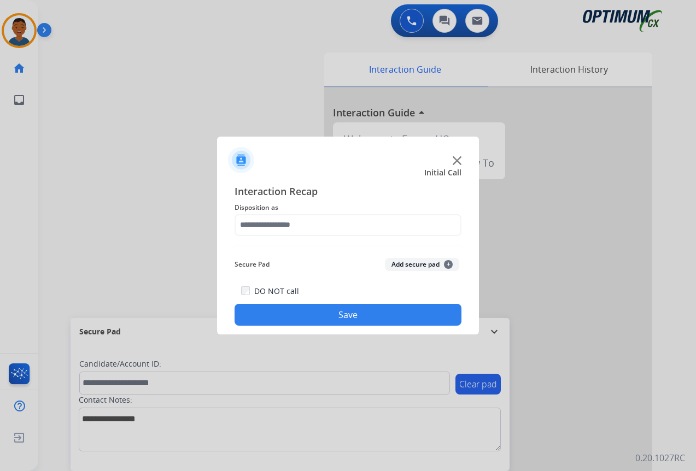
type input "**********"
click at [382, 310] on button "Save" at bounding box center [348, 315] width 227 height 22
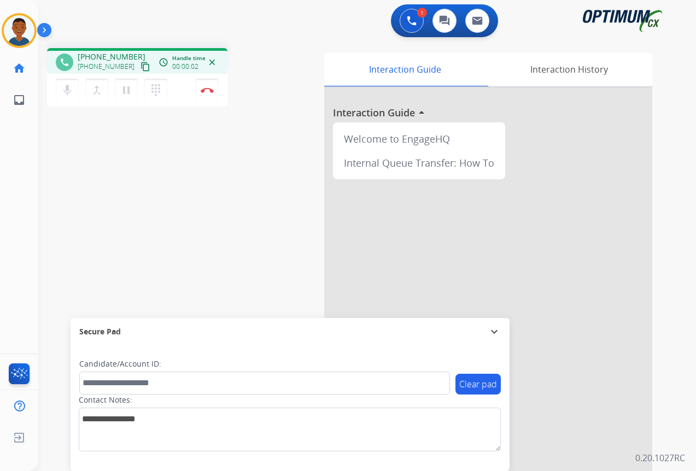
click at [141, 66] on mat-icon "content_copy" at bounding box center [146, 67] width 10 height 10
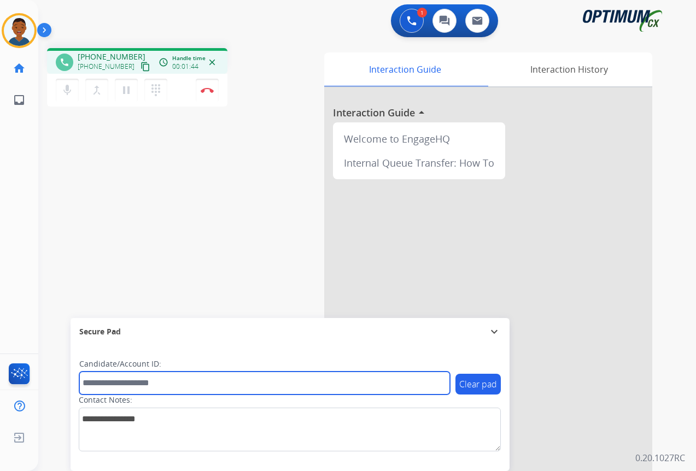
click at [108, 385] on input "text" at bounding box center [264, 383] width 371 height 23
paste input "*******"
type input "*******"
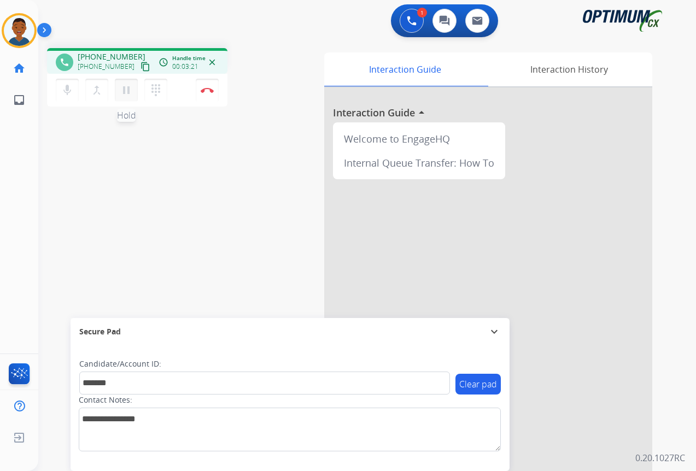
click at [125, 91] on mat-icon "pause" at bounding box center [126, 90] width 13 height 13
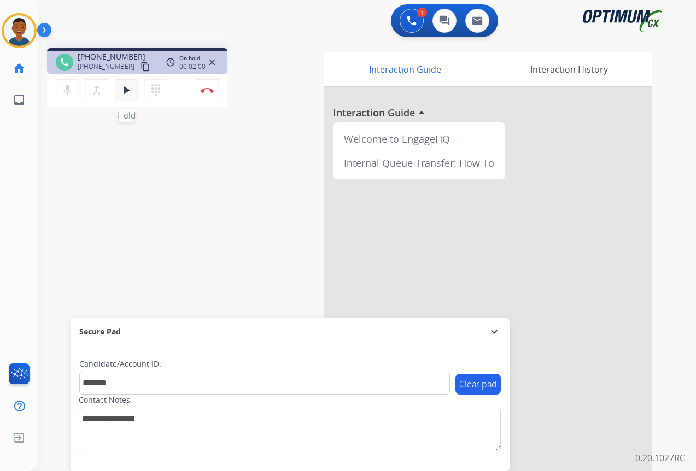
click at [126, 94] on mat-icon "play_arrow" at bounding box center [126, 90] width 13 height 13
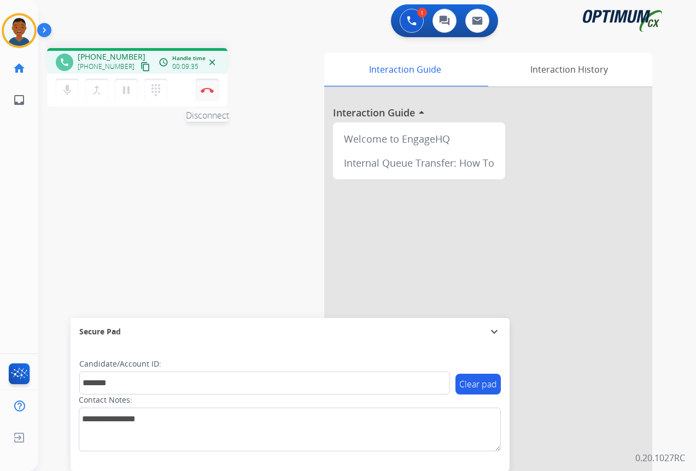
click at [208, 94] on button "Disconnect" at bounding box center [207, 90] width 23 height 23
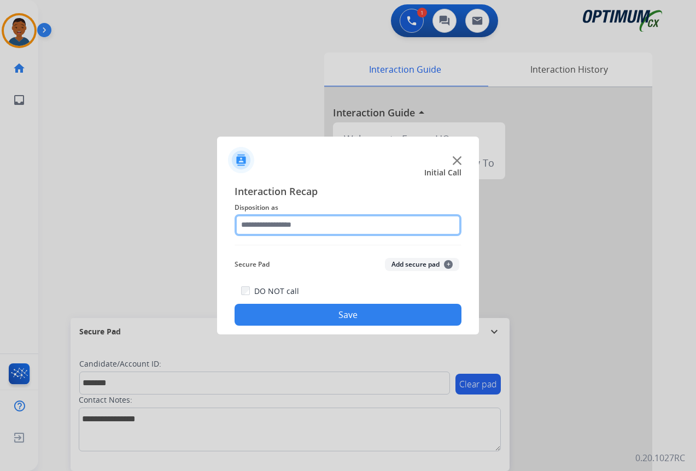
click at [259, 228] on input "text" at bounding box center [348, 225] width 227 height 22
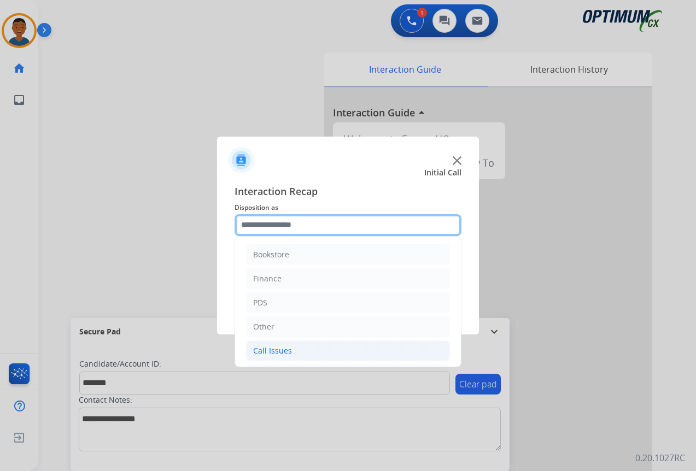
scroll to position [55, 0]
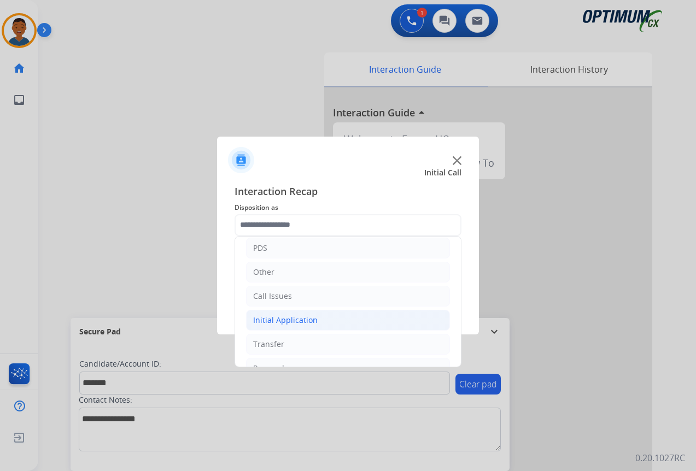
click at [261, 319] on div "Initial Application" at bounding box center [285, 320] width 65 height 11
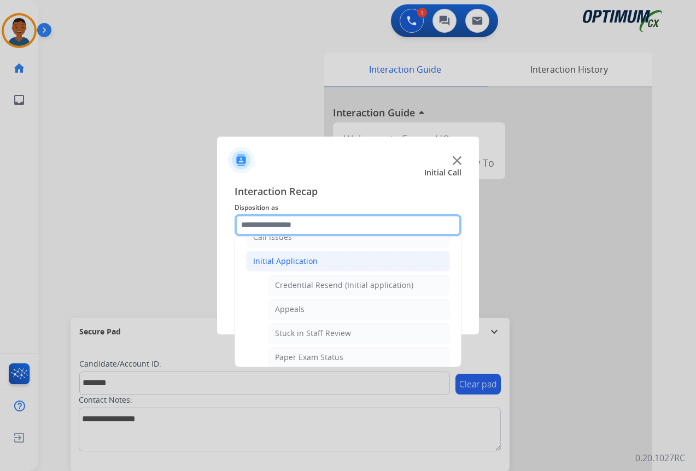
scroll to position [109, 0]
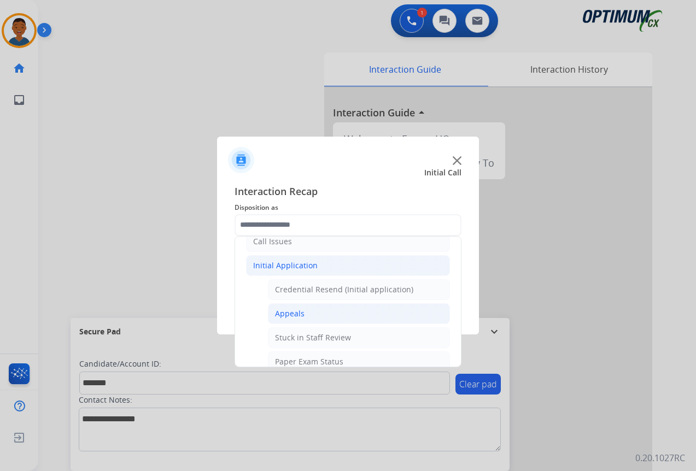
click at [276, 314] on div "Appeals" at bounding box center [290, 313] width 30 height 11
type input "*******"
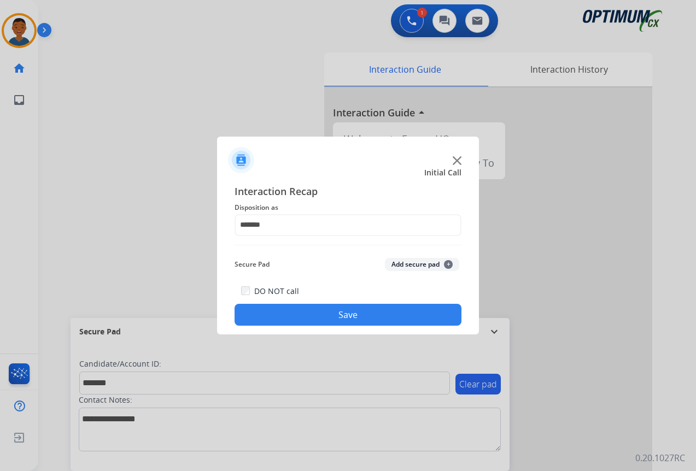
click at [422, 264] on button "Add secure pad +" at bounding box center [422, 264] width 74 height 13
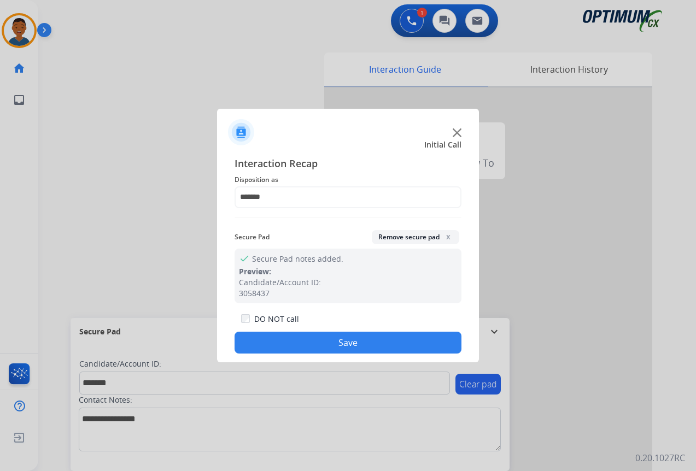
click at [350, 338] on button "Save" at bounding box center [348, 343] width 227 height 22
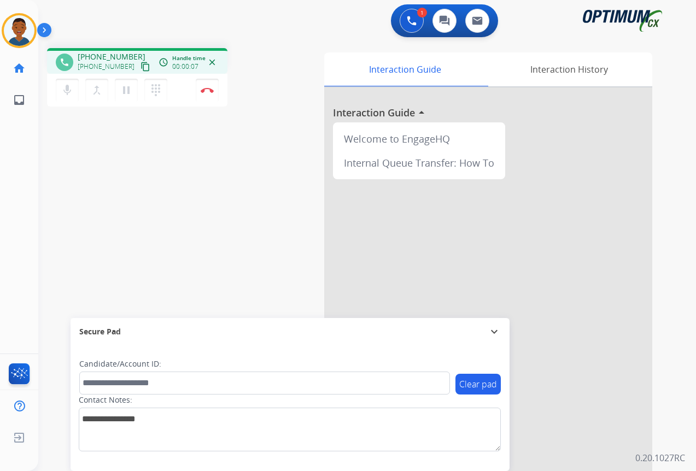
click at [141, 67] on mat-icon "content_copy" at bounding box center [146, 67] width 10 height 10
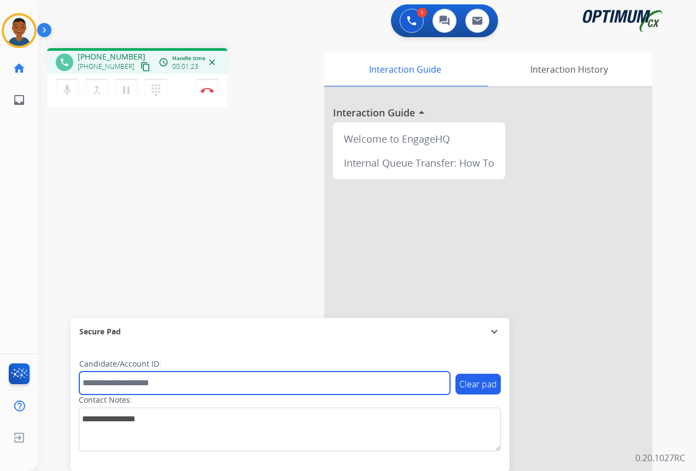
click at [122, 378] on input "text" at bounding box center [264, 383] width 371 height 23
paste input "*******"
type input "*******"
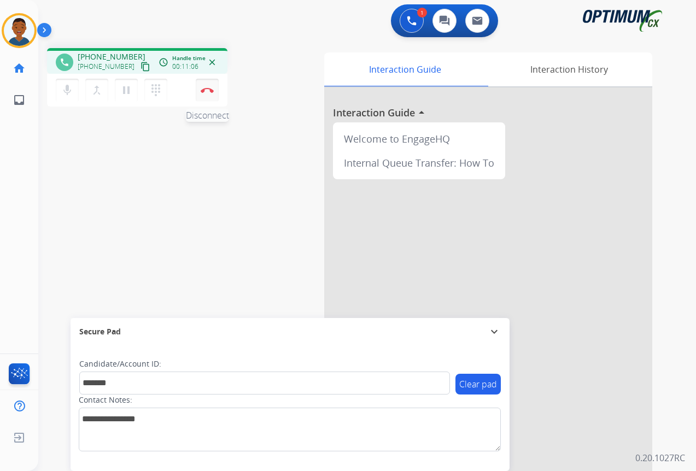
click at [207, 92] on img at bounding box center [207, 90] width 13 height 5
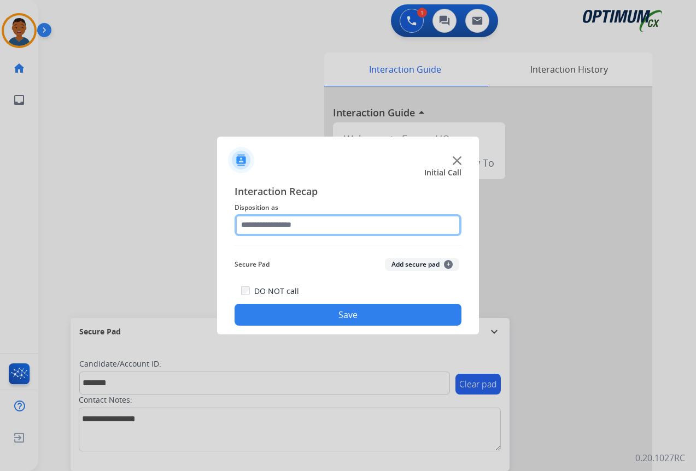
click at [263, 223] on input "text" at bounding box center [348, 225] width 227 height 22
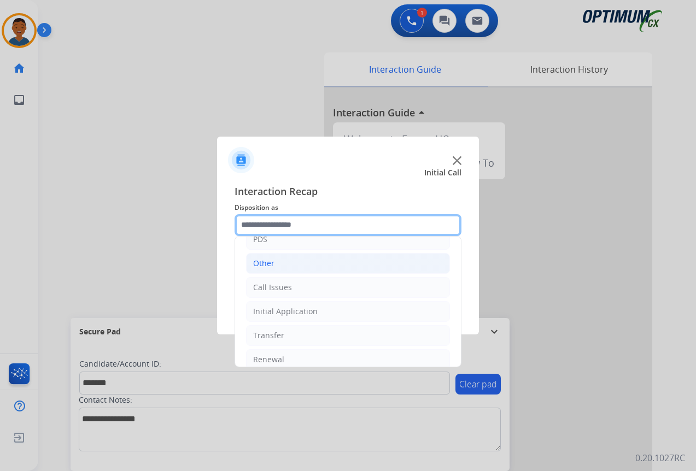
scroll to position [74, 0]
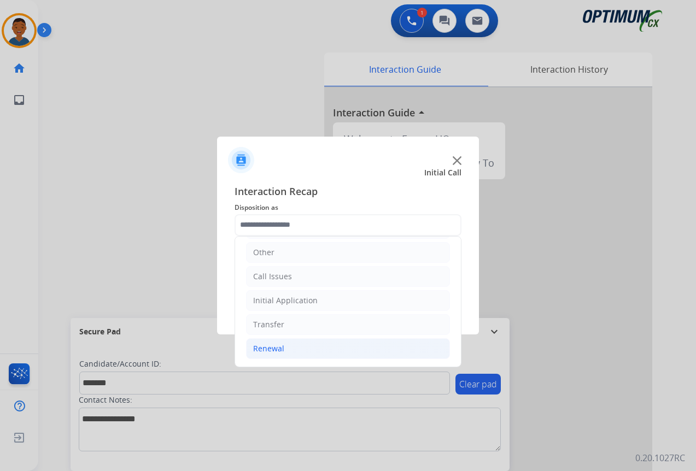
click at [263, 350] on div "Renewal" at bounding box center [268, 348] width 31 height 11
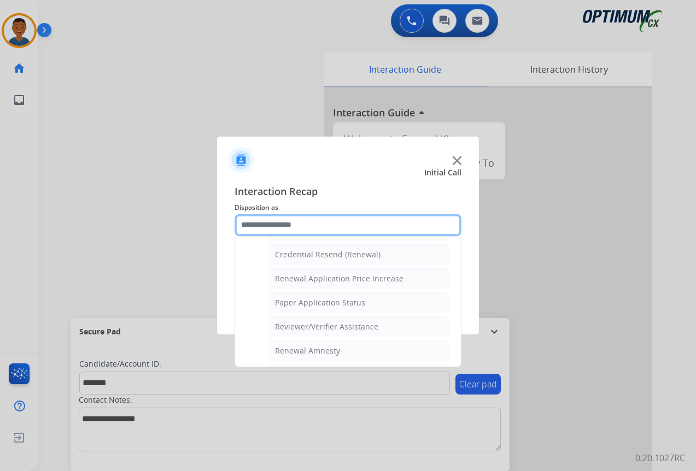
scroll to position [403, 0]
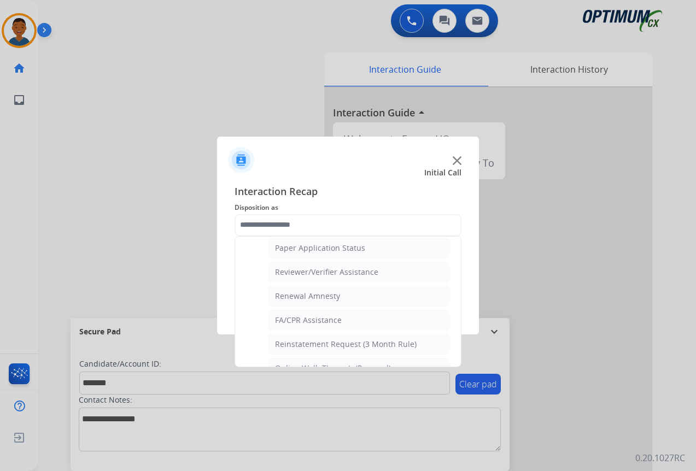
click at [296, 269] on div "Reviewer/Verifier Assistance" at bounding box center [326, 272] width 103 height 11
type input "**********"
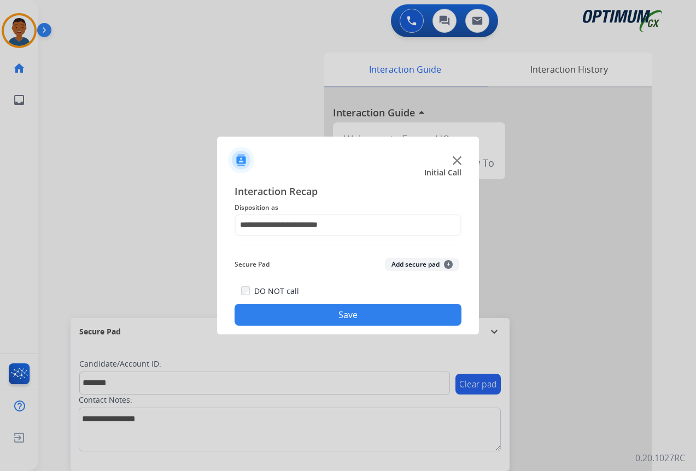
click at [410, 265] on button "Add secure pad +" at bounding box center [422, 264] width 74 height 13
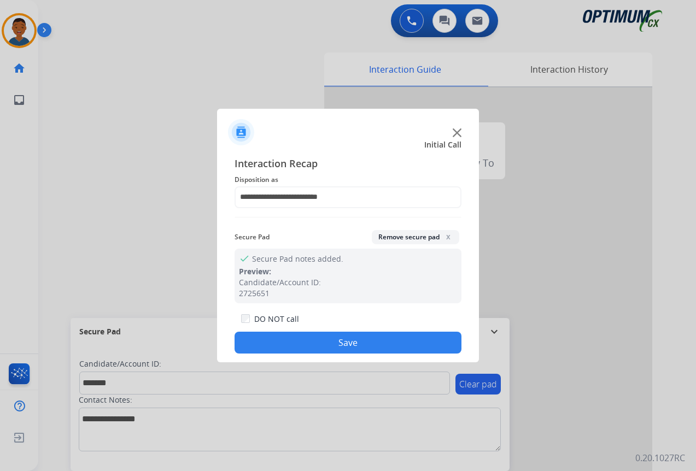
click at [384, 350] on button "Save" at bounding box center [348, 343] width 227 height 22
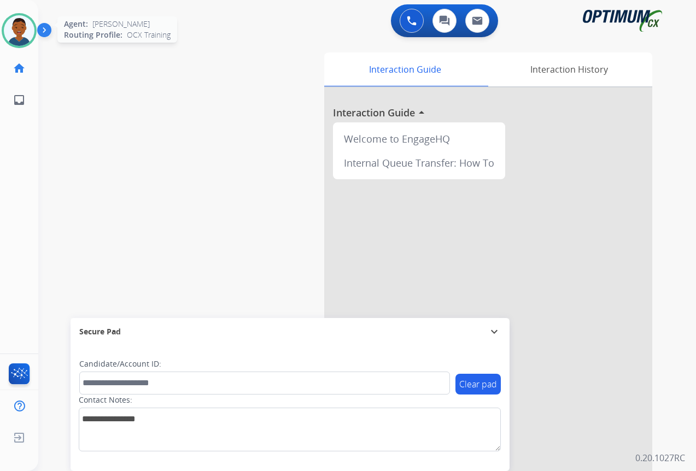
drag, startPoint x: 22, startPoint y: 31, endPoint x: 33, endPoint y: 46, distance: 19.3
click at [22, 31] on img at bounding box center [19, 30] width 31 height 31
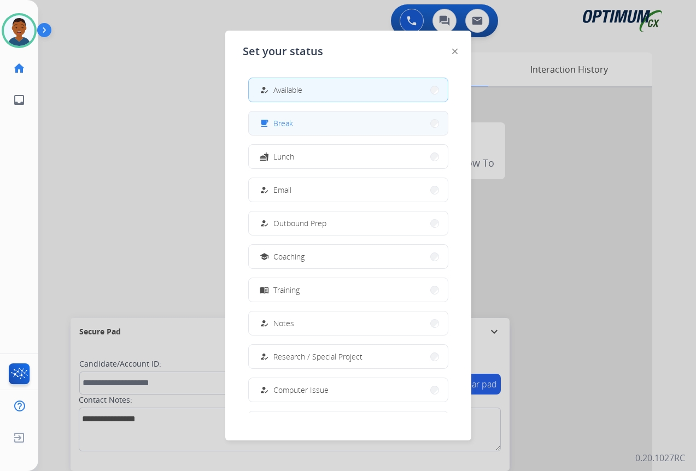
click at [293, 131] on button "free_breakfast Break" at bounding box center [348, 124] width 199 height 24
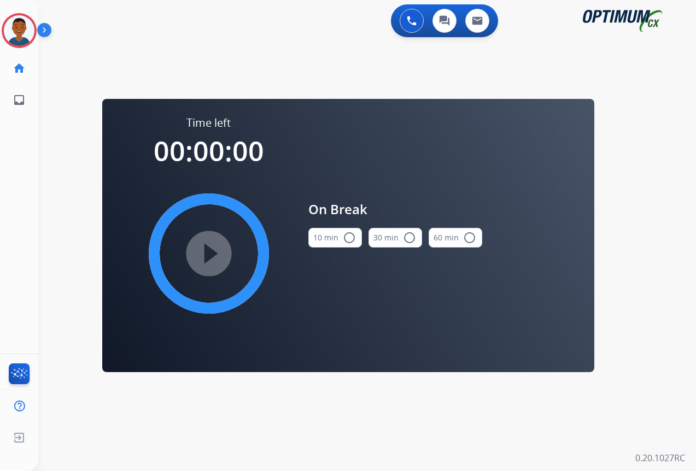
click at [347, 238] on mat-icon "radio_button_unchecked" at bounding box center [349, 237] width 13 height 13
click at [206, 251] on mat-icon "play_circle_filled" at bounding box center [208, 253] width 13 height 13
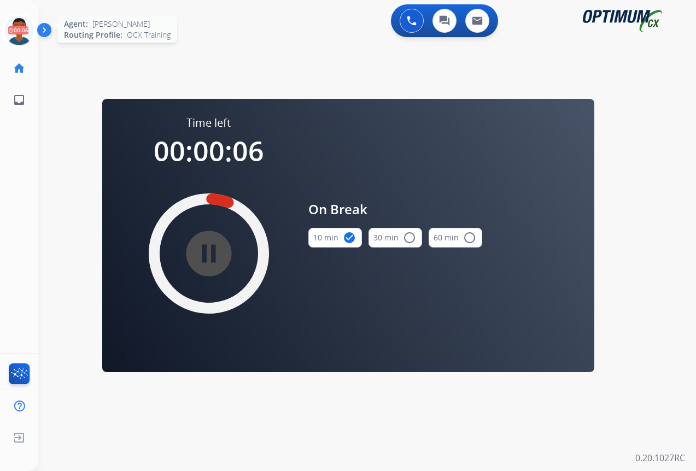
click at [18, 35] on icon at bounding box center [20, 31] width 36 height 36
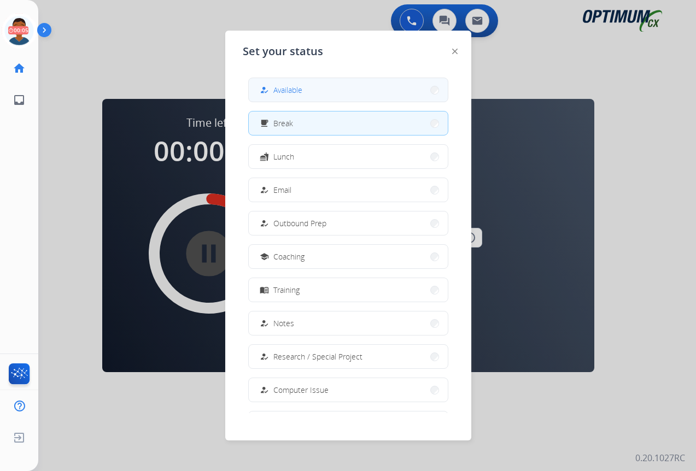
click at [300, 91] on span "Available" at bounding box center [287, 89] width 29 height 11
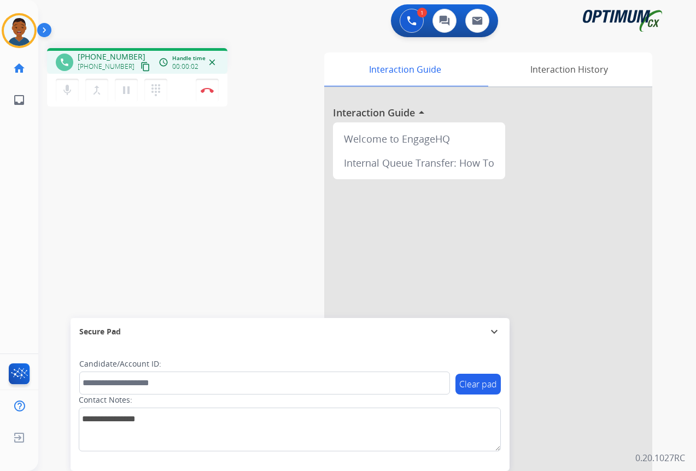
click at [141, 66] on mat-icon "content_copy" at bounding box center [146, 67] width 10 height 10
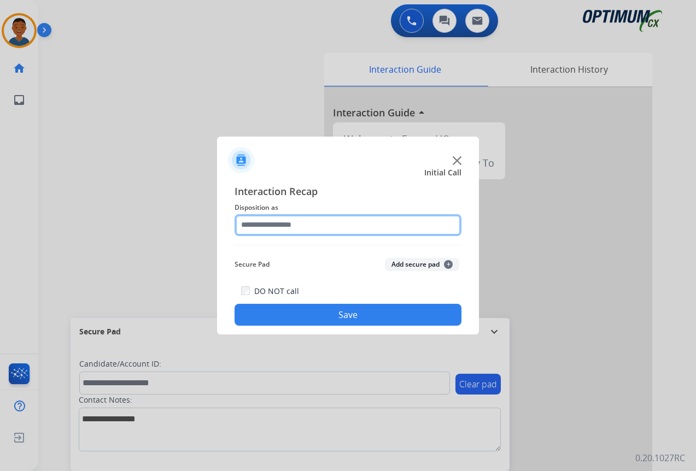
click at [294, 223] on input "text" at bounding box center [348, 225] width 227 height 22
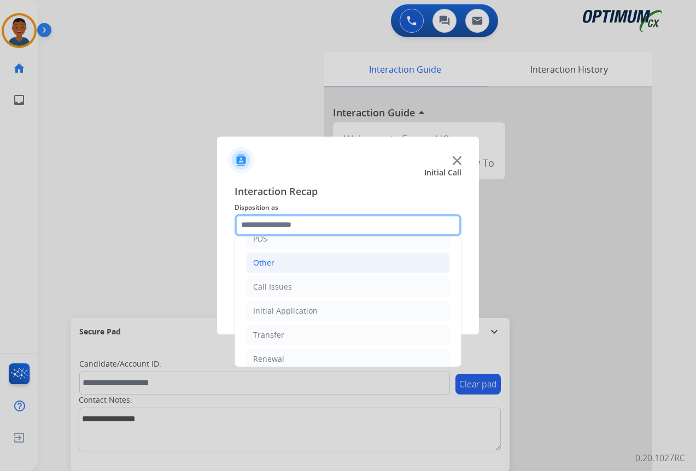
scroll to position [74, 0]
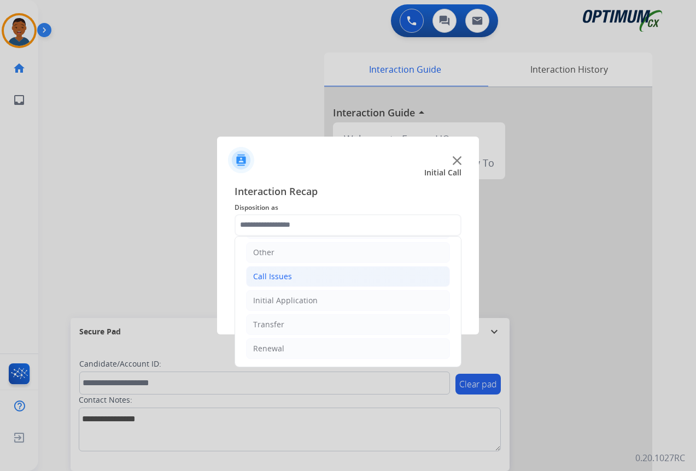
click at [276, 275] on div "Call Issues" at bounding box center [272, 276] width 39 height 11
click at [293, 347] on div "Dropped Call" at bounding box center [299, 348] width 48 height 11
type input "**********"
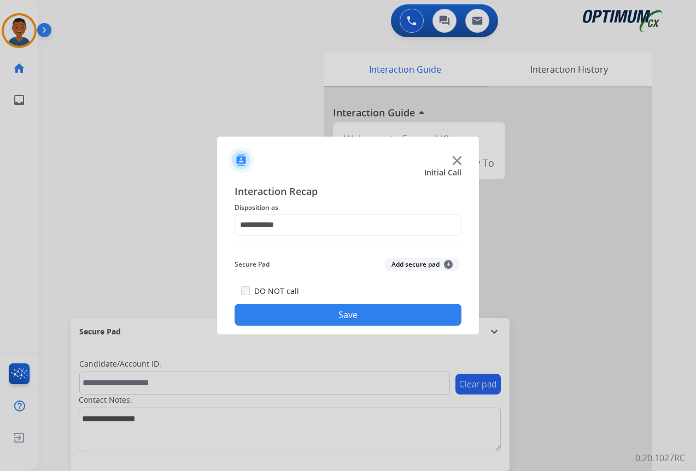
click at [319, 312] on button "Save" at bounding box center [348, 315] width 227 height 22
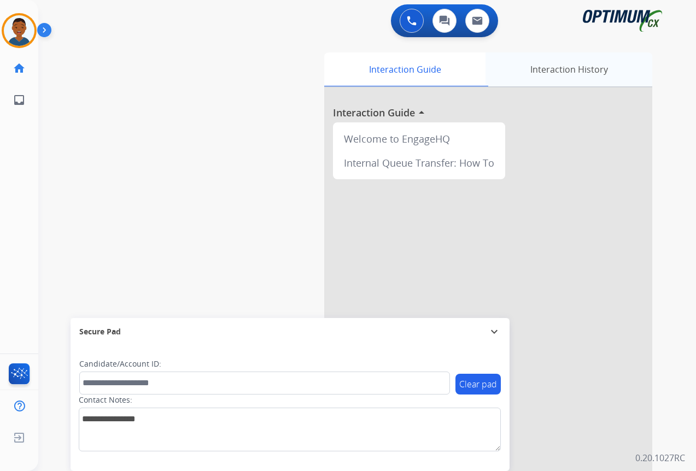
click at [559, 67] on div "Interaction History" at bounding box center [569, 70] width 167 height 34
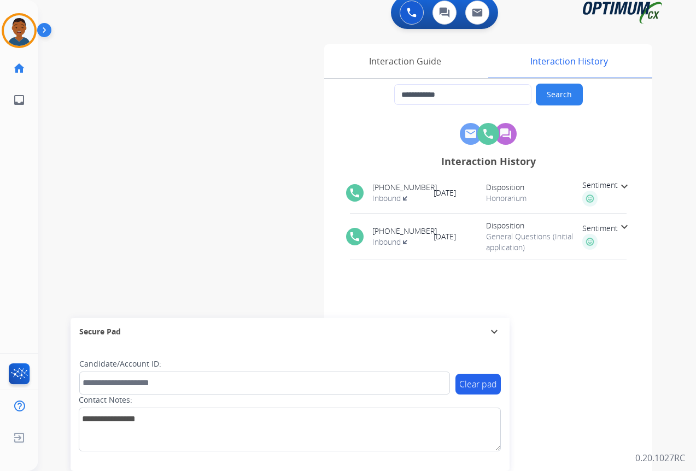
scroll to position [0, 0]
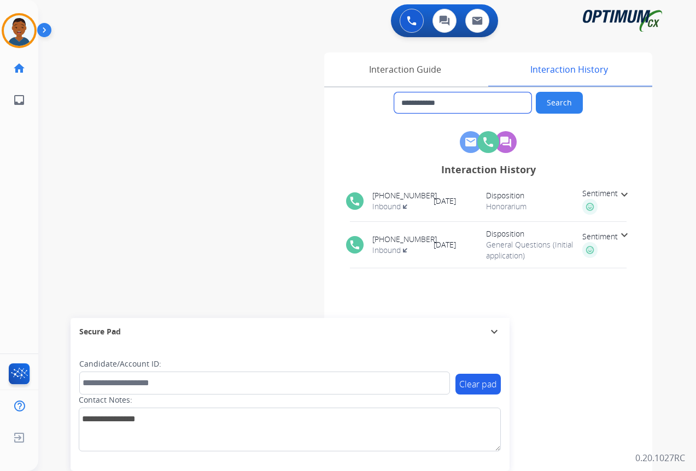
drag, startPoint x: 456, startPoint y: 102, endPoint x: 406, endPoint y: 100, distance: 50.4
click at [406, 100] on input "**********" at bounding box center [462, 102] width 137 height 21
click at [391, 69] on div "Interaction Guide" at bounding box center [404, 70] width 161 height 34
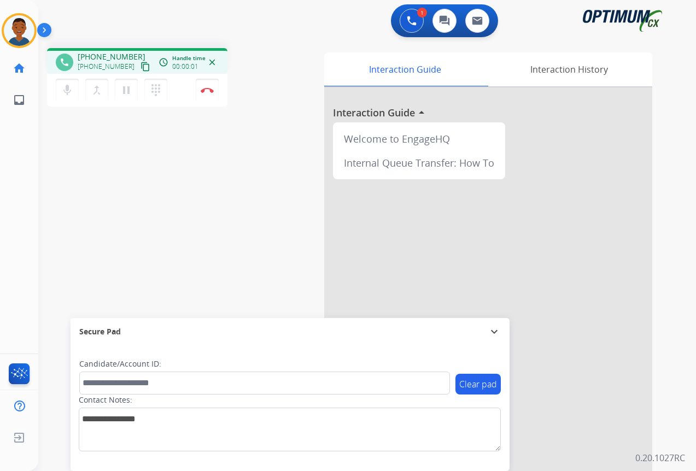
click at [141, 65] on mat-icon "content_copy" at bounding box center [146, 67] width 10 height 10
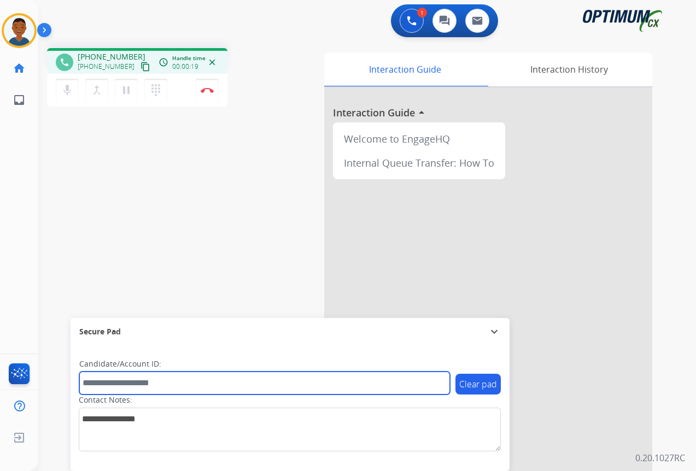
click at [131, 381] on input "text" at bounding box center [264, 383] width 371 height 23
paste input "*********"
type input "*********"
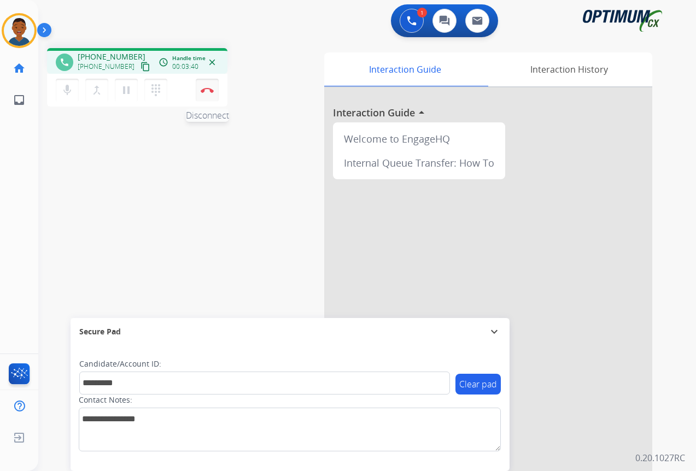
click at [209, 95] on button "Disconnect" at bounding box center [207, 90] width 23 height 23
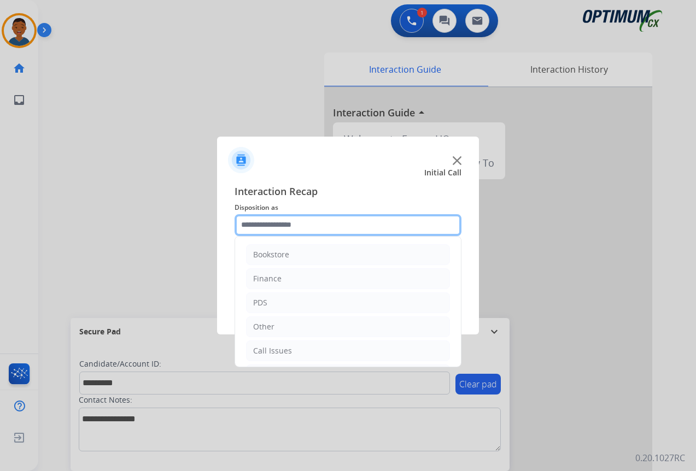
click at [270, 228] on input "text" at bounding box center [348, 225] width 227 height 22
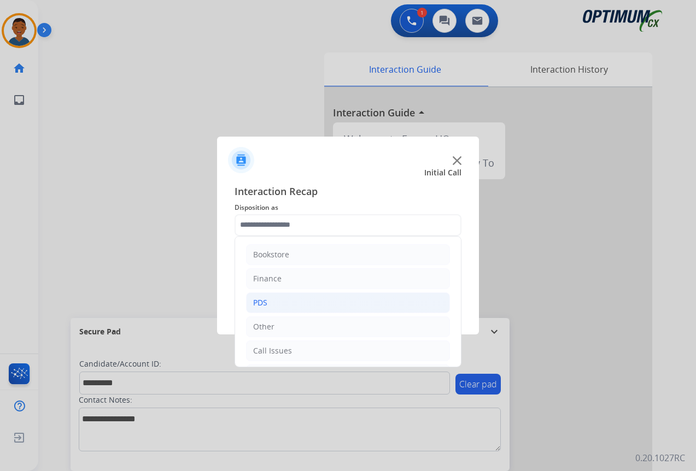
click at [258, 304] on div "PDS" at bounding box center [260, 303] width 14 height 11
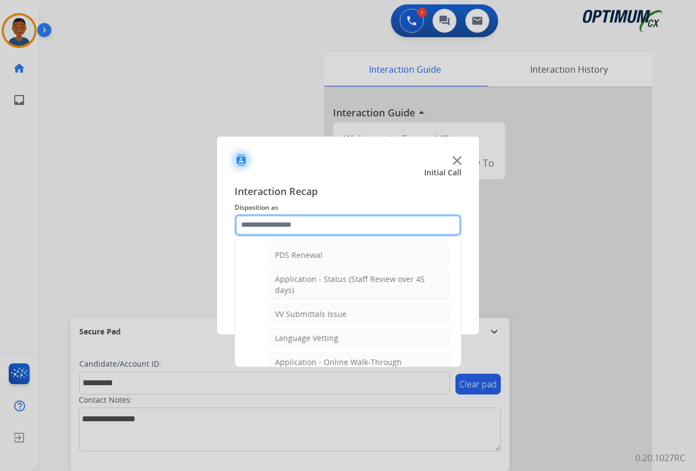
scroll to position [164, 0]
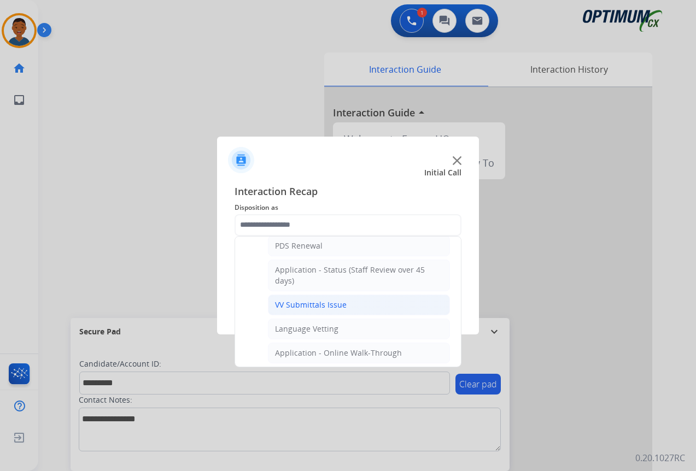
click at [283, 304] on div "VV Submittals Issue" at bounding box center [311, 305] width 72 height 11
type input "**********"
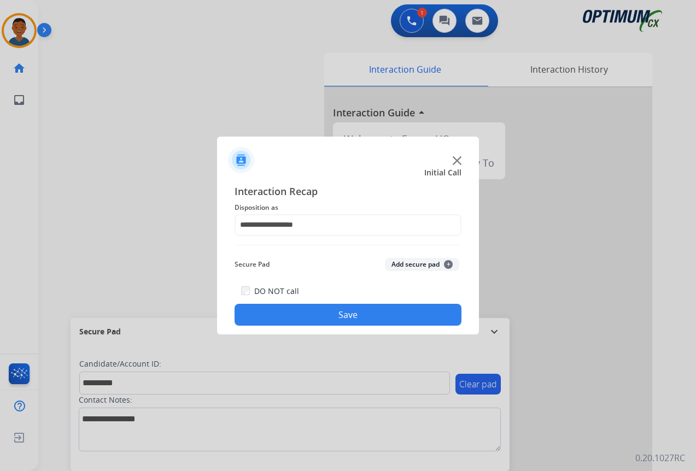
click at [406, 265] on button "Add secure pad +" at bounding box center [422, 264] width 74 height 13
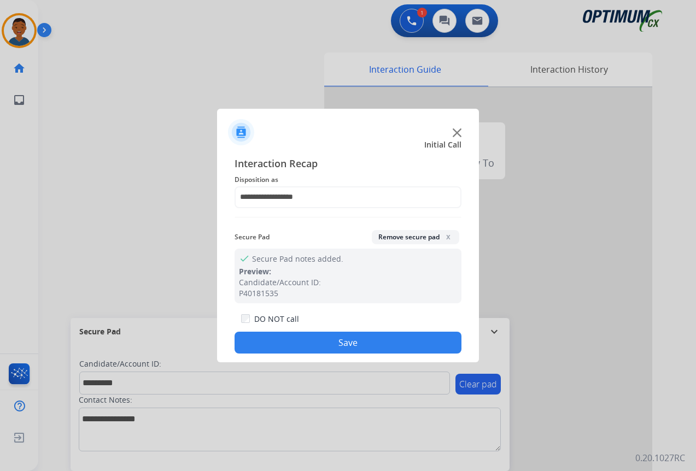
click at [364, 340] on button "Save" at bounding box center [348, 343] width 227 height 22
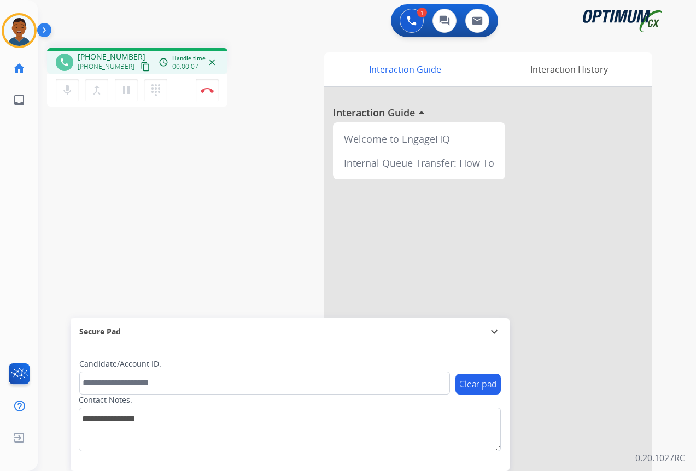
click at [141, 68] on mat-icon "content_copy" at bounding box center [146, 67] width 10 height 10
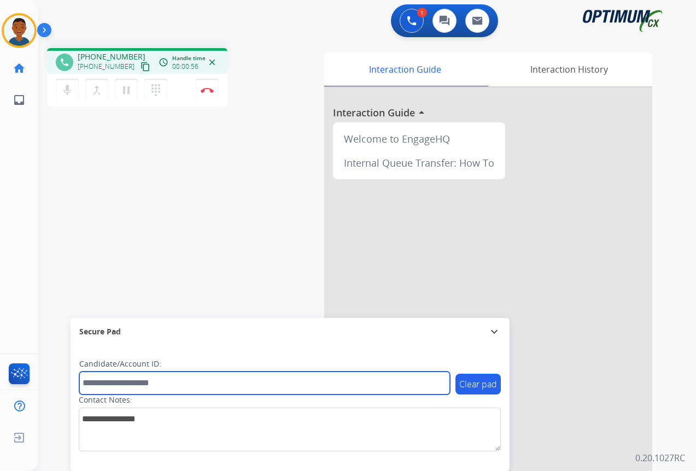
click at [121, 381] on input "text" at bounding box center [264, 383] width 371 height 23
paste input "*******"
type input "*******"
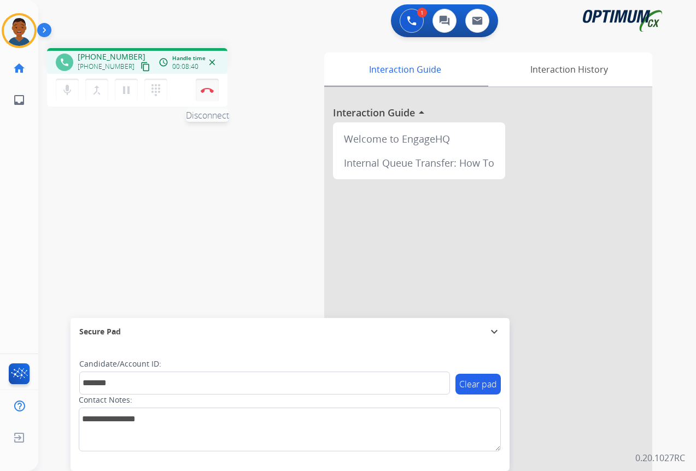
click at [208, 90] on img at bounding box center [207, 90] width 13 height 5
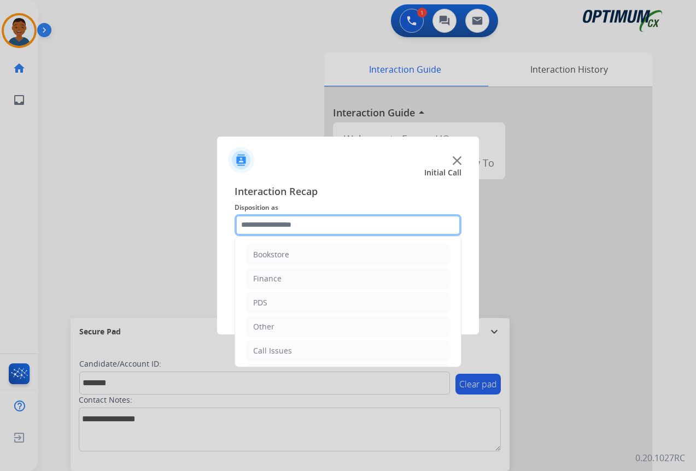
click at [260, 223] on input "text" at bounding box center [348, 225] width 227 height 22
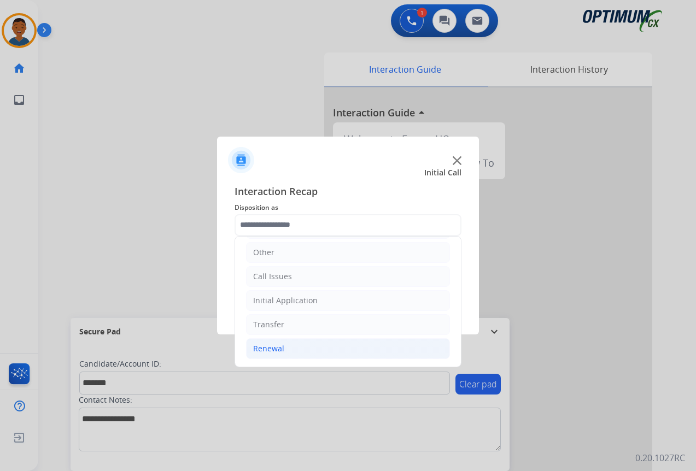
click at [266, 347] on div "Renewal" at bounding box center [268, 348] width 31 height 11
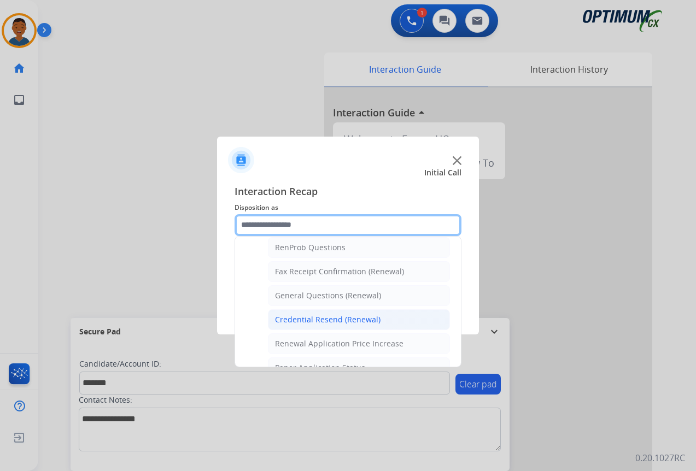
scroll to position [293, 0]
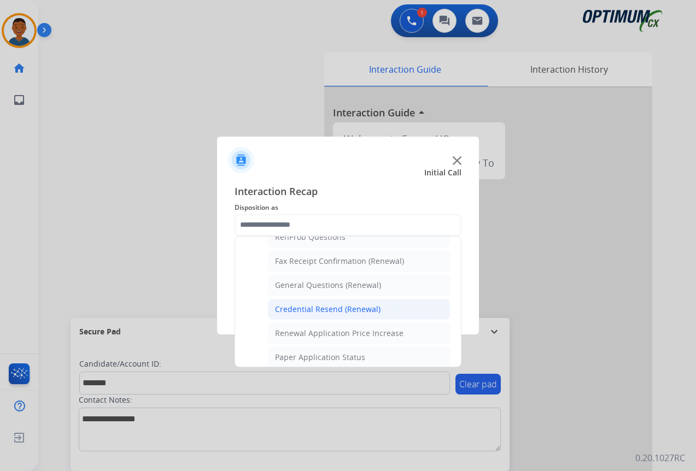
click at [306, 305] on div "Credential Resend (Renewal)" at bounding box center [328, 309] width 106 height 11
type input "**********"
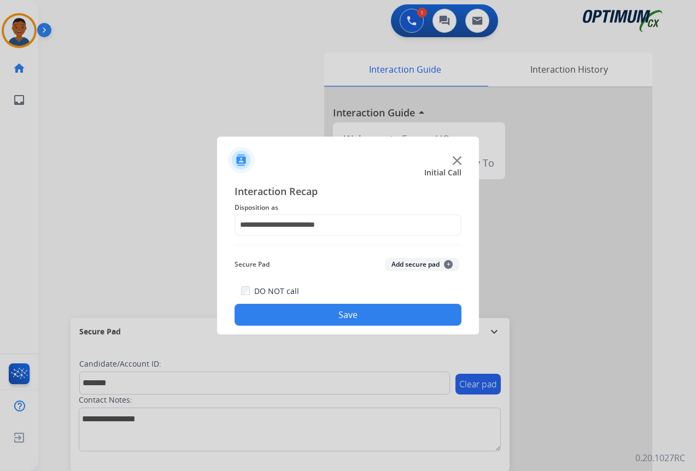
click at [409, 265] on button "Add secure pad +" at bounding box center [422, 264] width 74 height 13
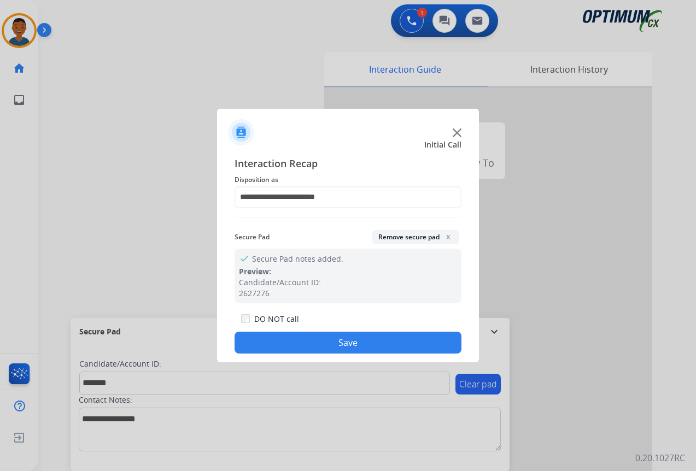
click at [389, 341] on button "Save" at bounding box center [348, 343] width 227 height 22
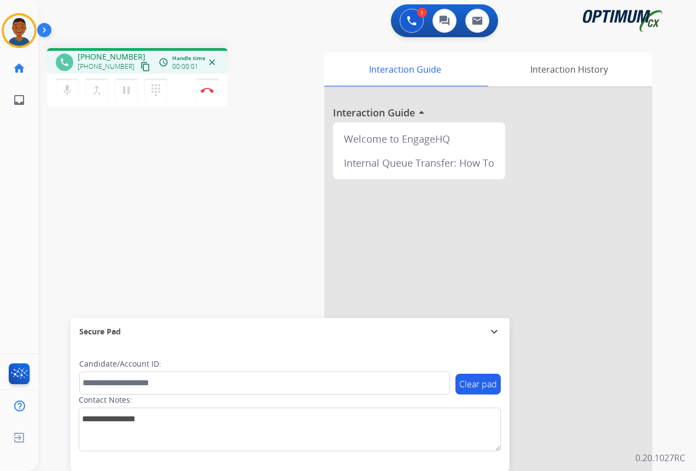
click at [141, 66] on mat-icon "content_copy" at bounding box center [146, 67] width 10 height 10
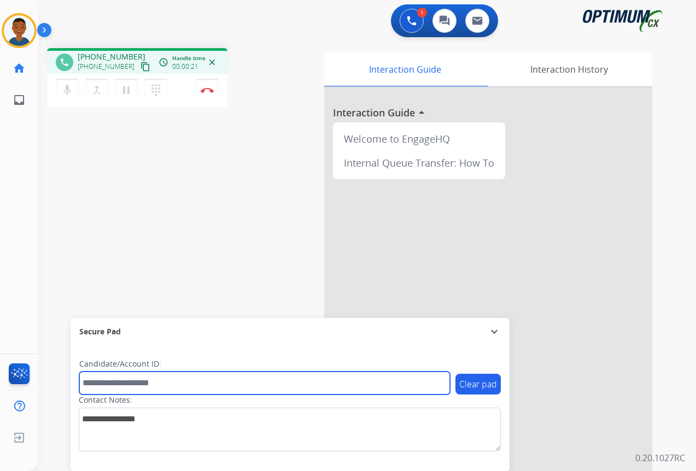
click at [121, 385] on input "text" at bounding box center [264, 383] width 371 height 23
paste input "*******"
type input "*******"
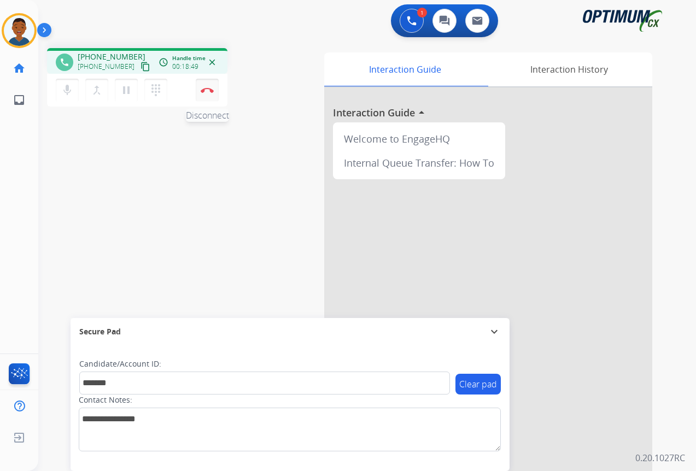
click at [209, 93] on button "Disconnect" at bounding box center [207, 90] width 23 height 23
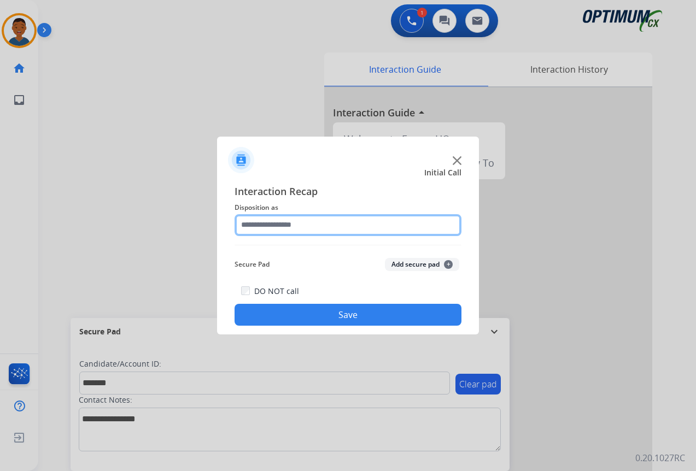
click at [260, 224] on input "text" at bounding box center [348, 225] width 227 height 22
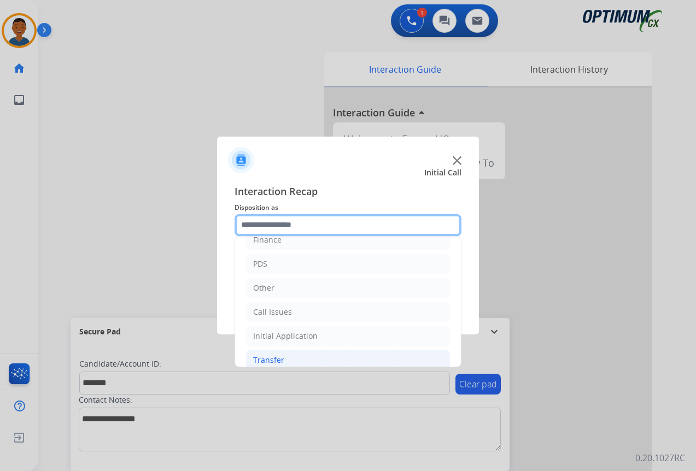
scroll to position [74, 0]
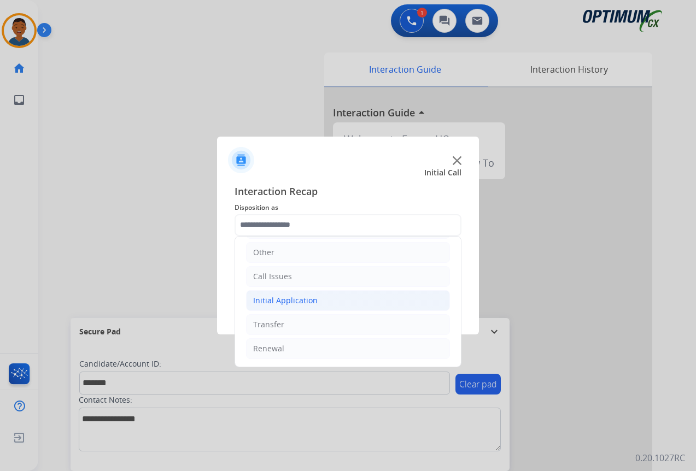
click at [267, 301] on div "Initial Application" at bounding box center [285, 300] width 65 height 11
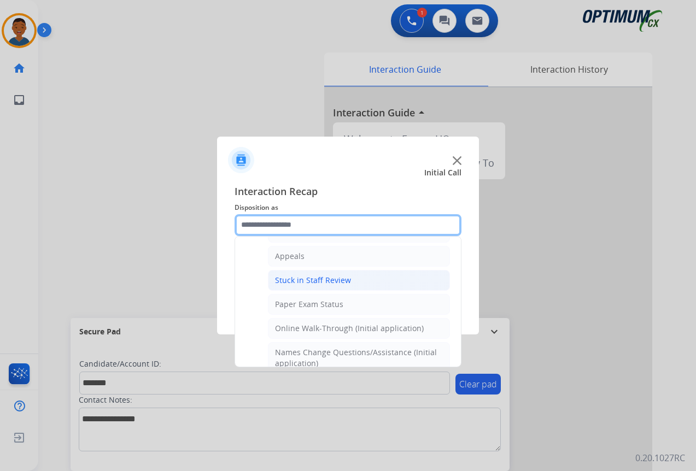
scroll to position [238, 0]
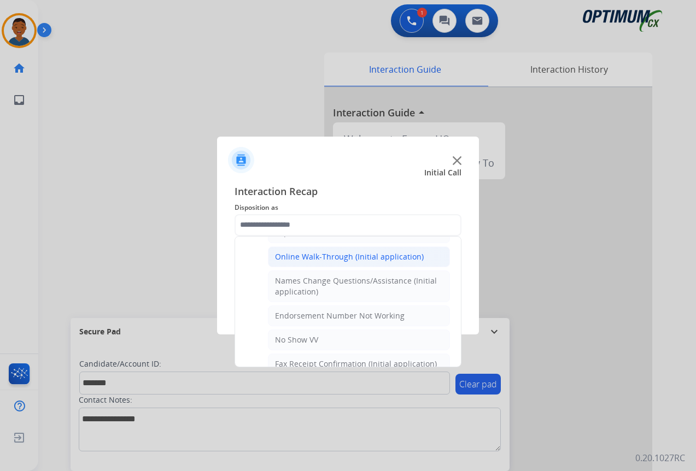
click at [290, 258] on div "Online Walk-Through (Initial application)" at bounding box center [349, 257] width 149 height 11
type input "**********"
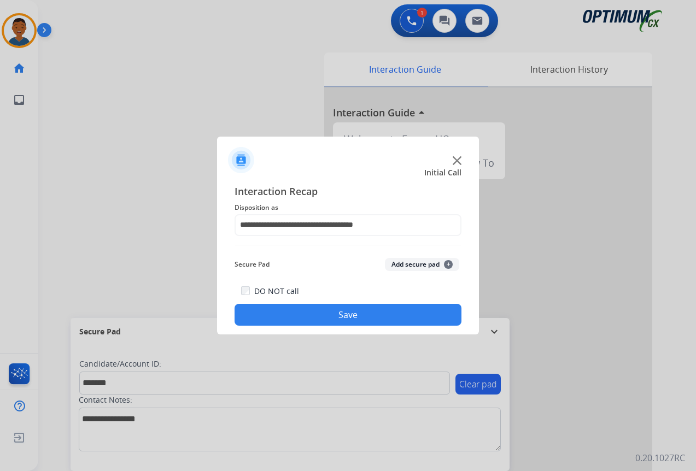
click at [409, 267] on button "Add secure pad +" at bounding box center [422, 264] width 74 height 13
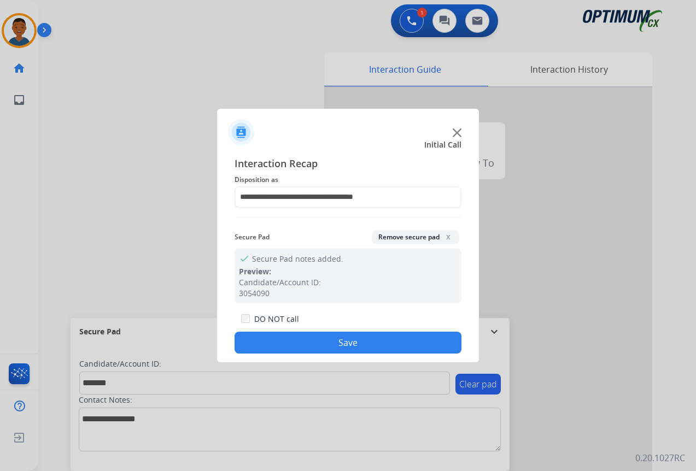
click at [376, 341] on button "Save" at bounding box center [348, 343] width 227 height 22
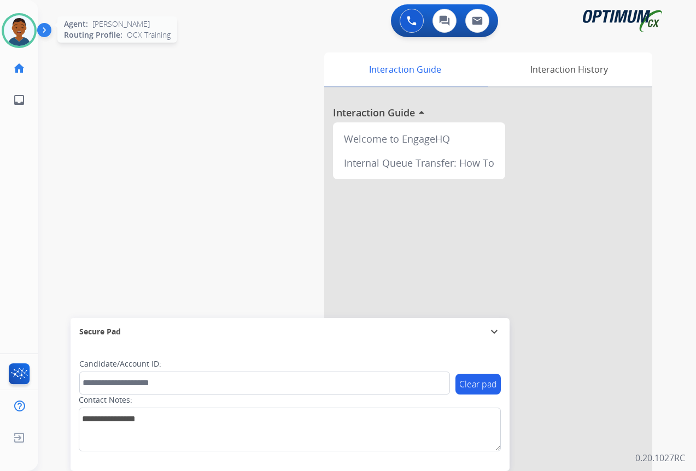
click at [18, 26] on img at bounding box center [19, 30] width 31 height 31
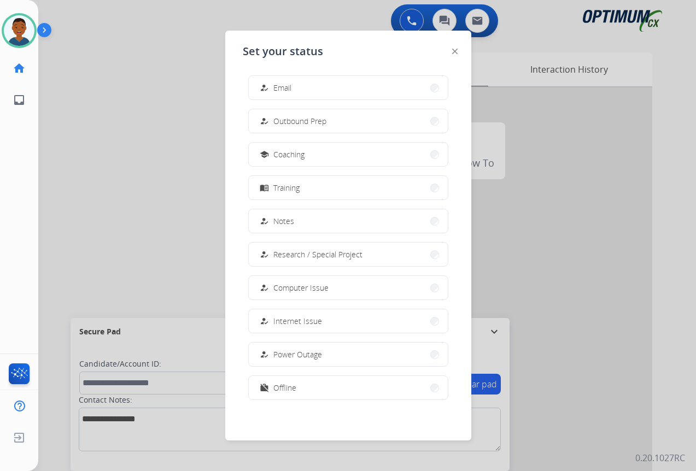
scroll to position [103, 0]
click at [288, 383] on span "Offline" at bounding box center [284, 386] width 23 height 11
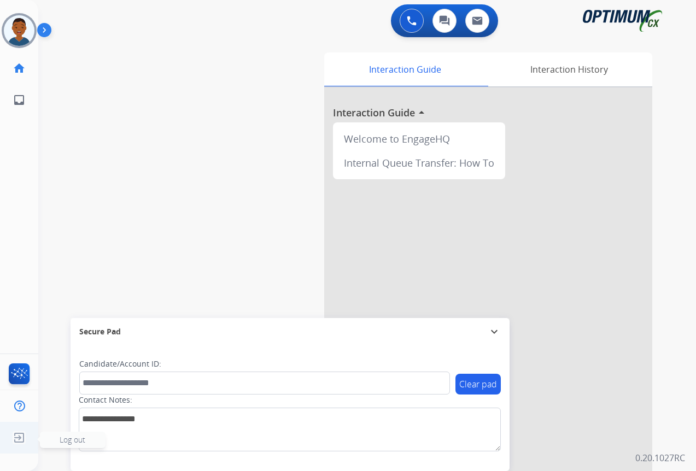
click at [57, 439] on span "Log out" at bounding box center [73, 440] width 66 height 16
